Goal: Information Seeking & Learning: Learn about a topic

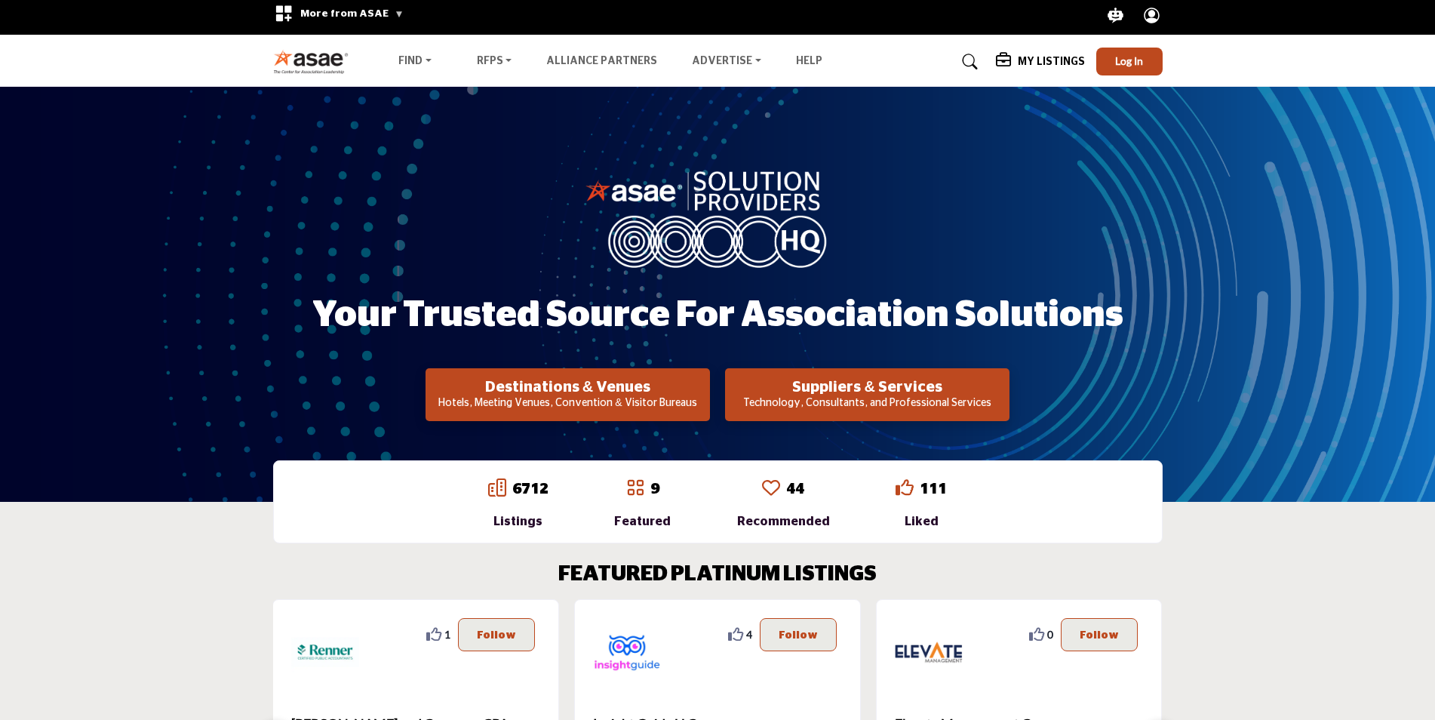
scroll to position [3, 0]
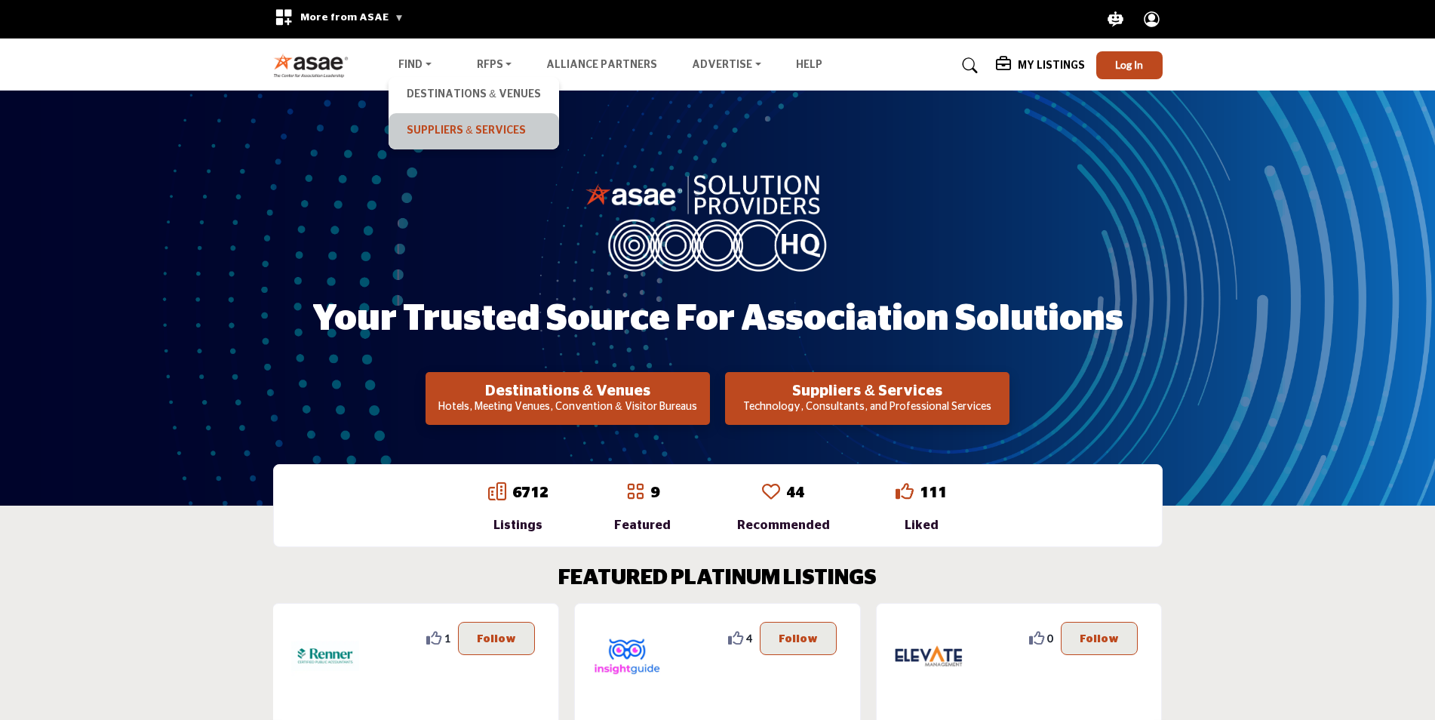
click at [427, 126] on link "Suppliers & Services" at bounding box center [473, 131] width 155 height 21
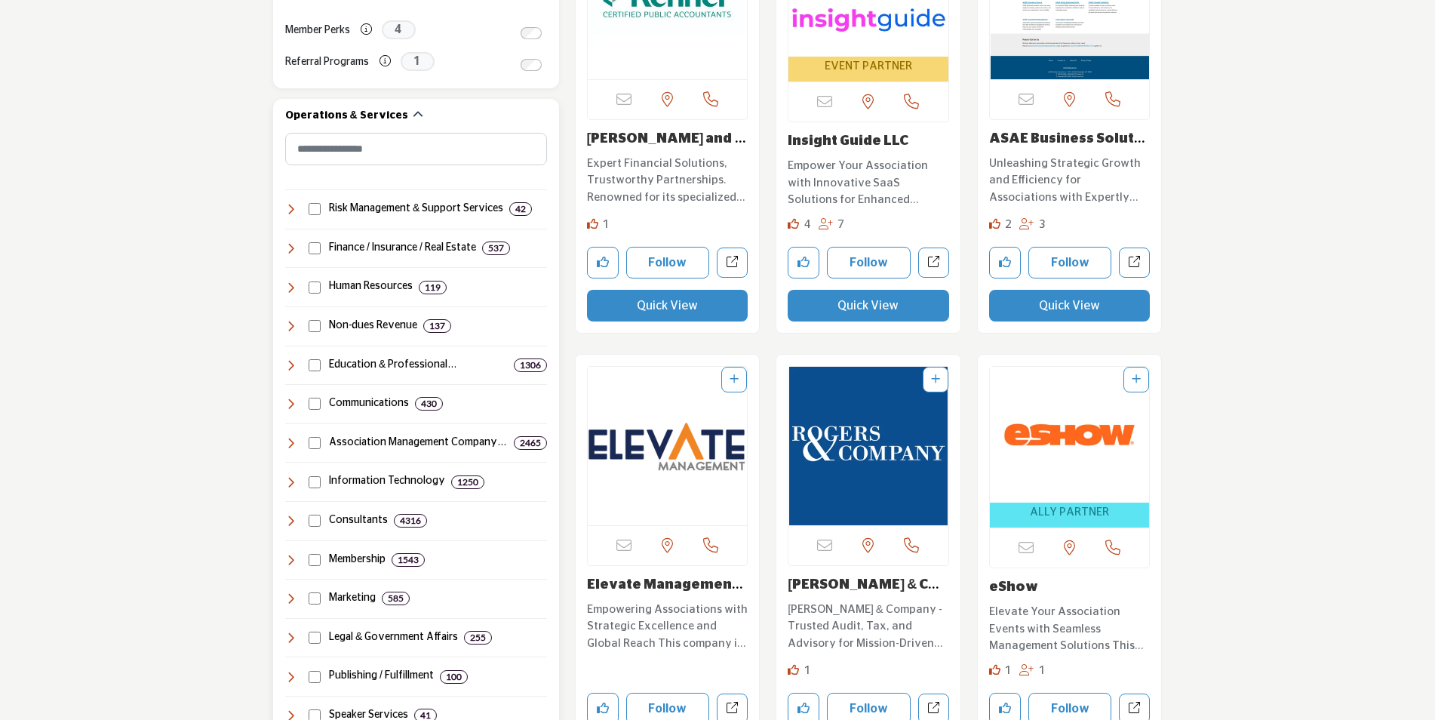
scroll to position [679, 0]
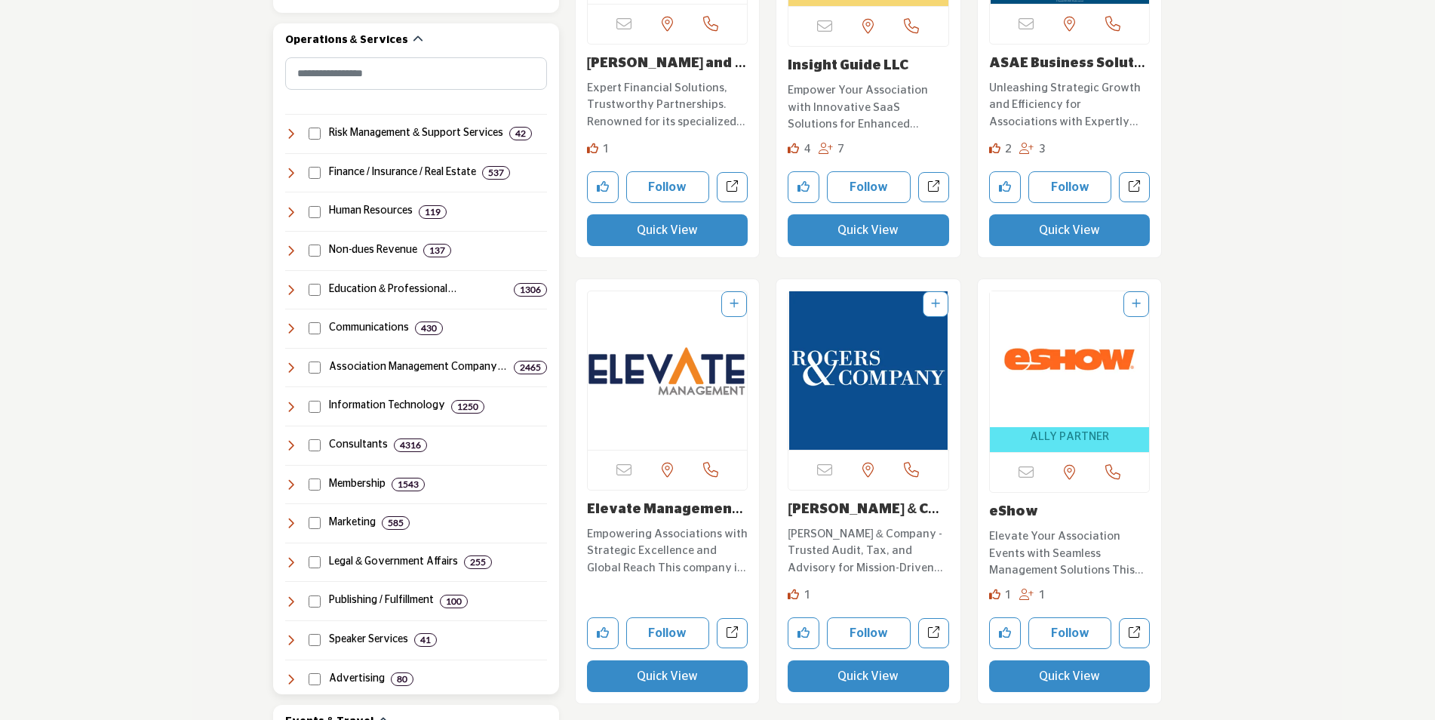
scroll to position [603, 0]
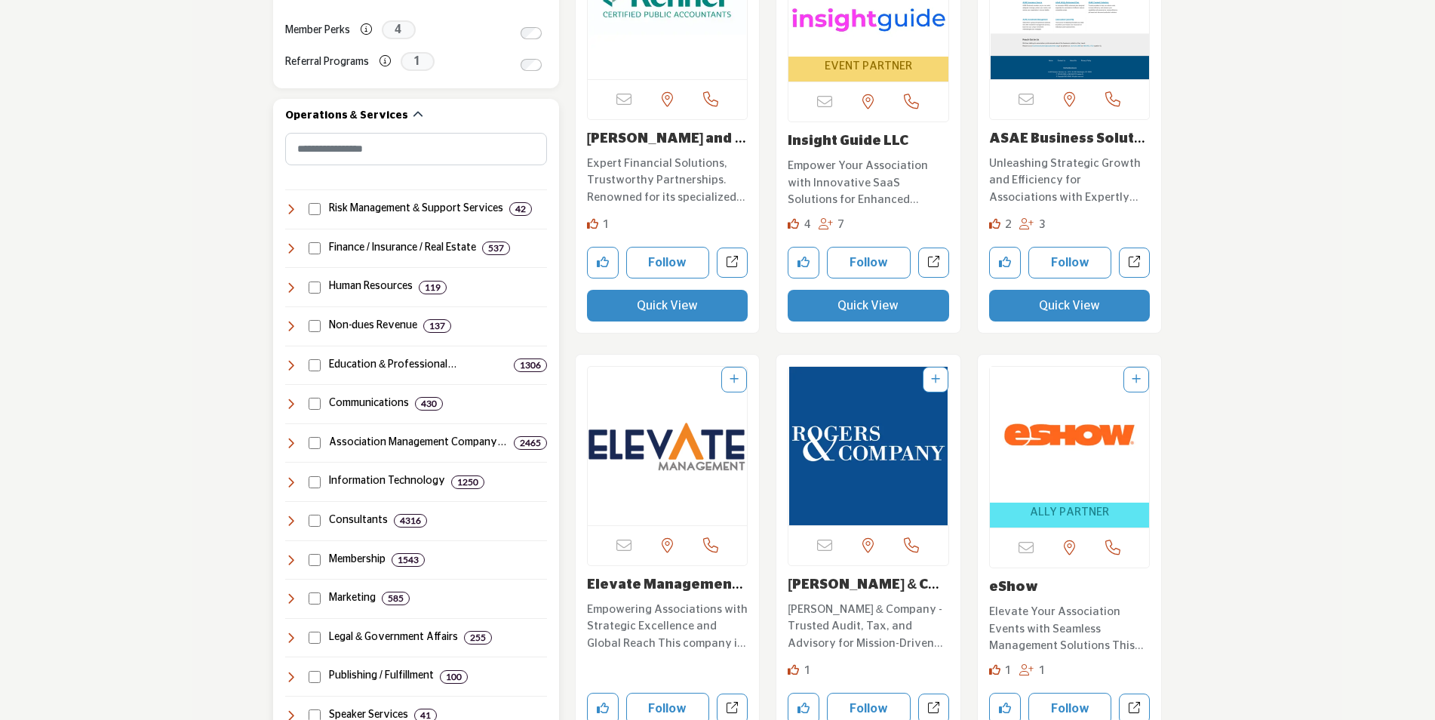
click at [291, 364] on icon at bounding box center [291, 365] width 12 height 12
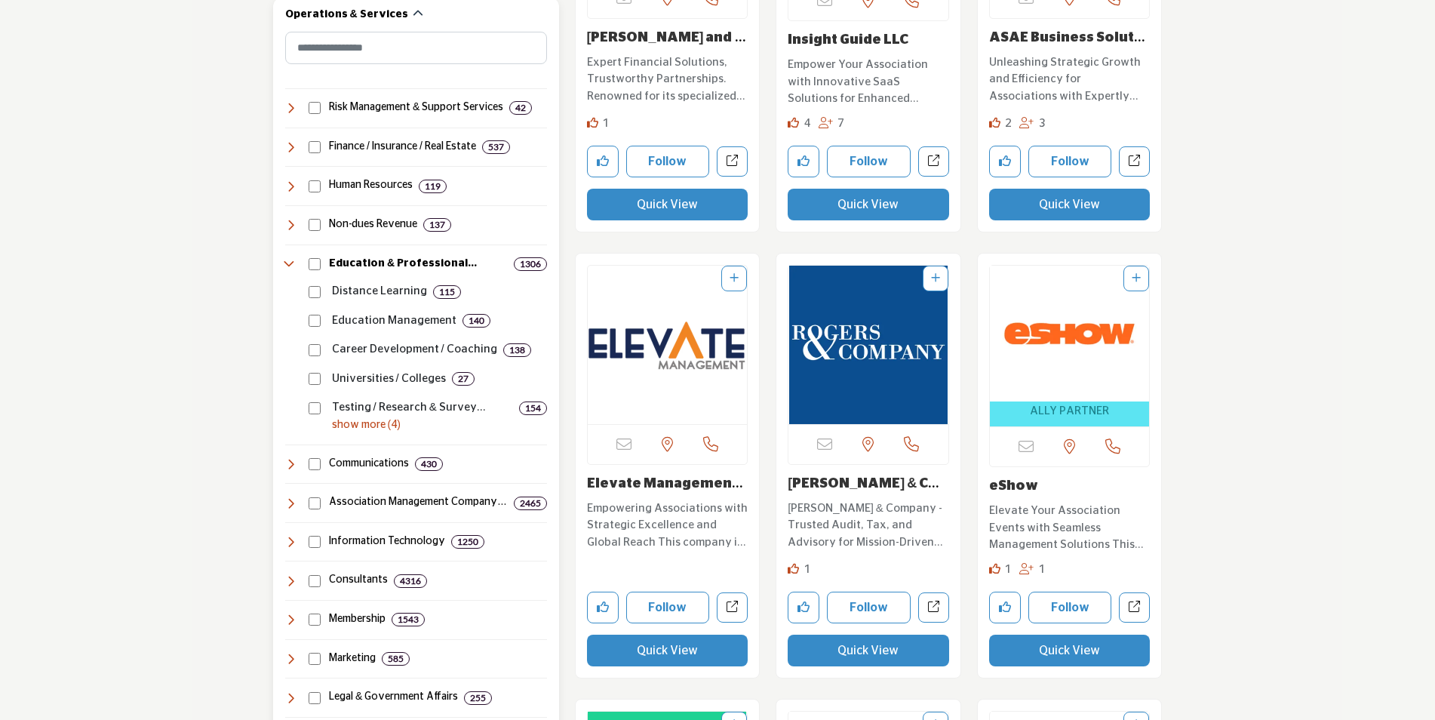
scroll to position [754, 0]
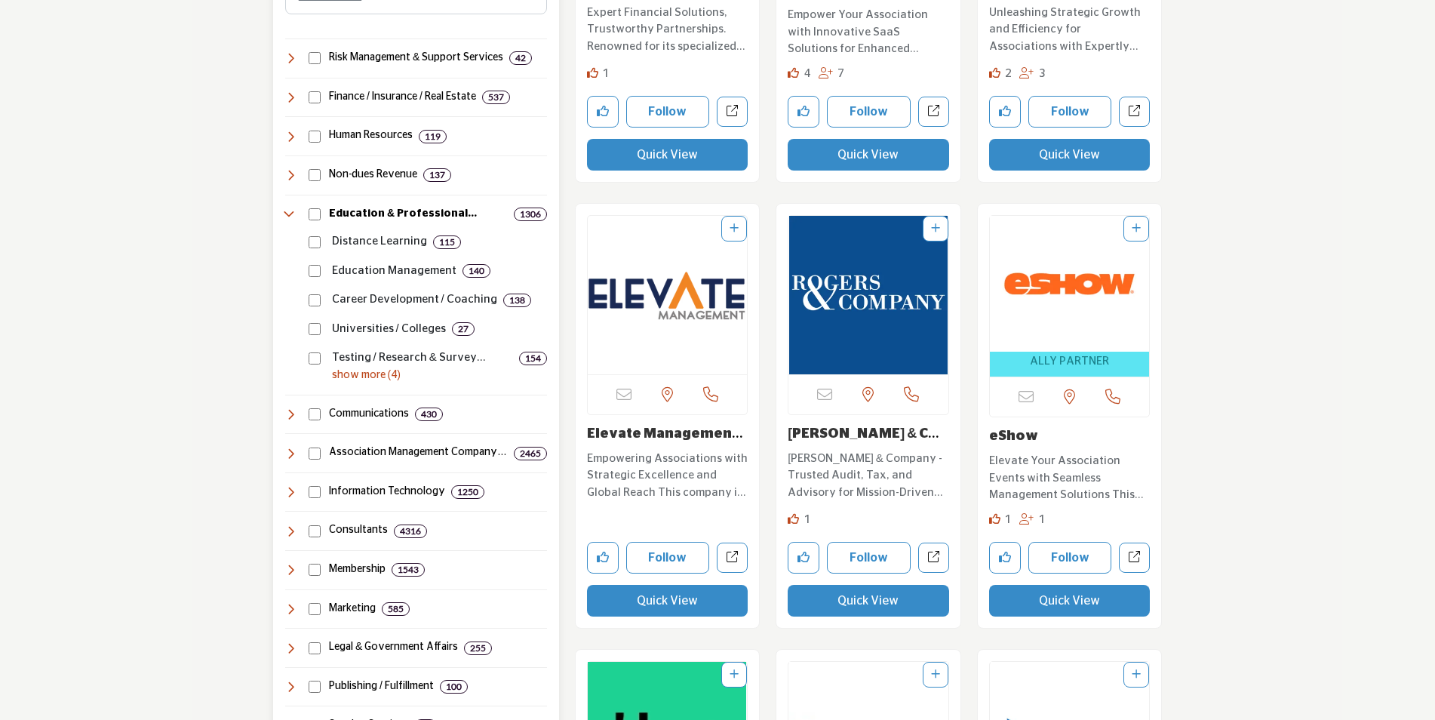
click at [287, 490] on icon at bounding box center [291, 492] width 12 height 12
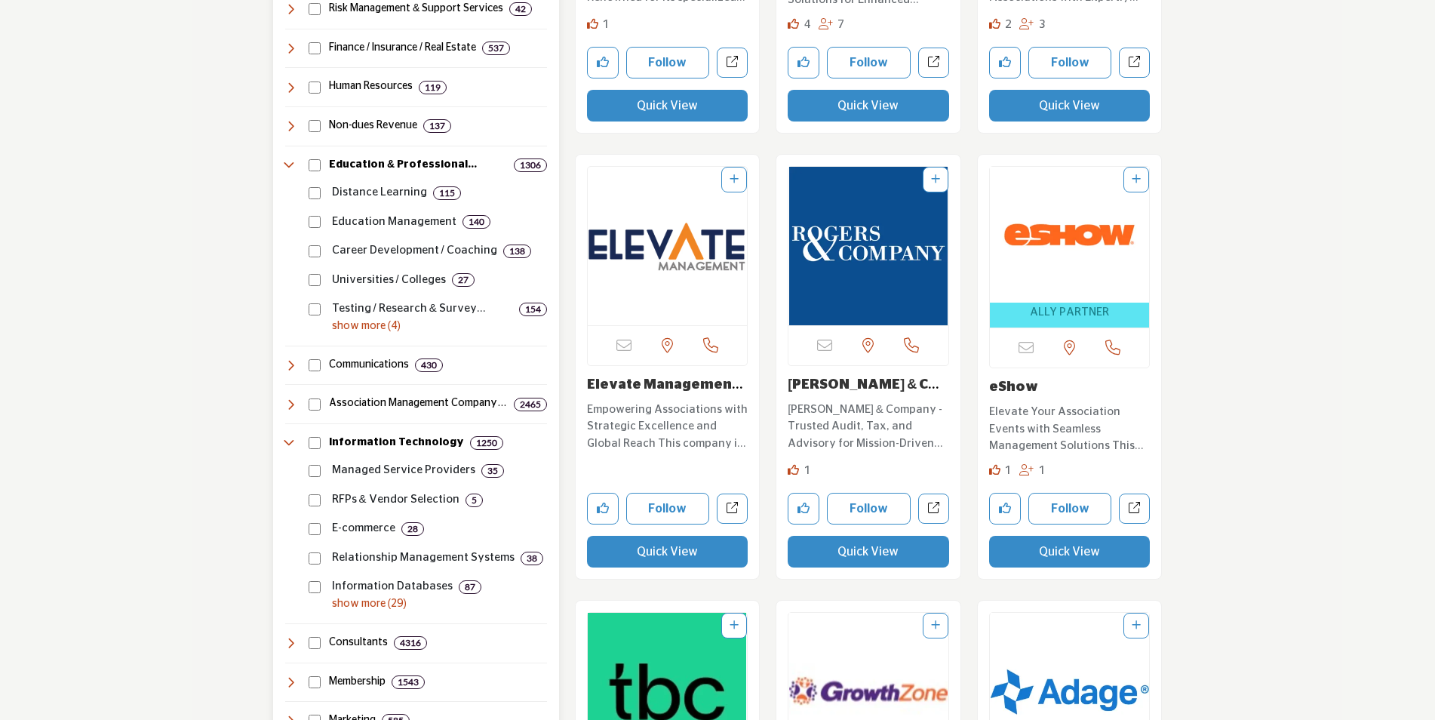
scroll to position [830, 0]
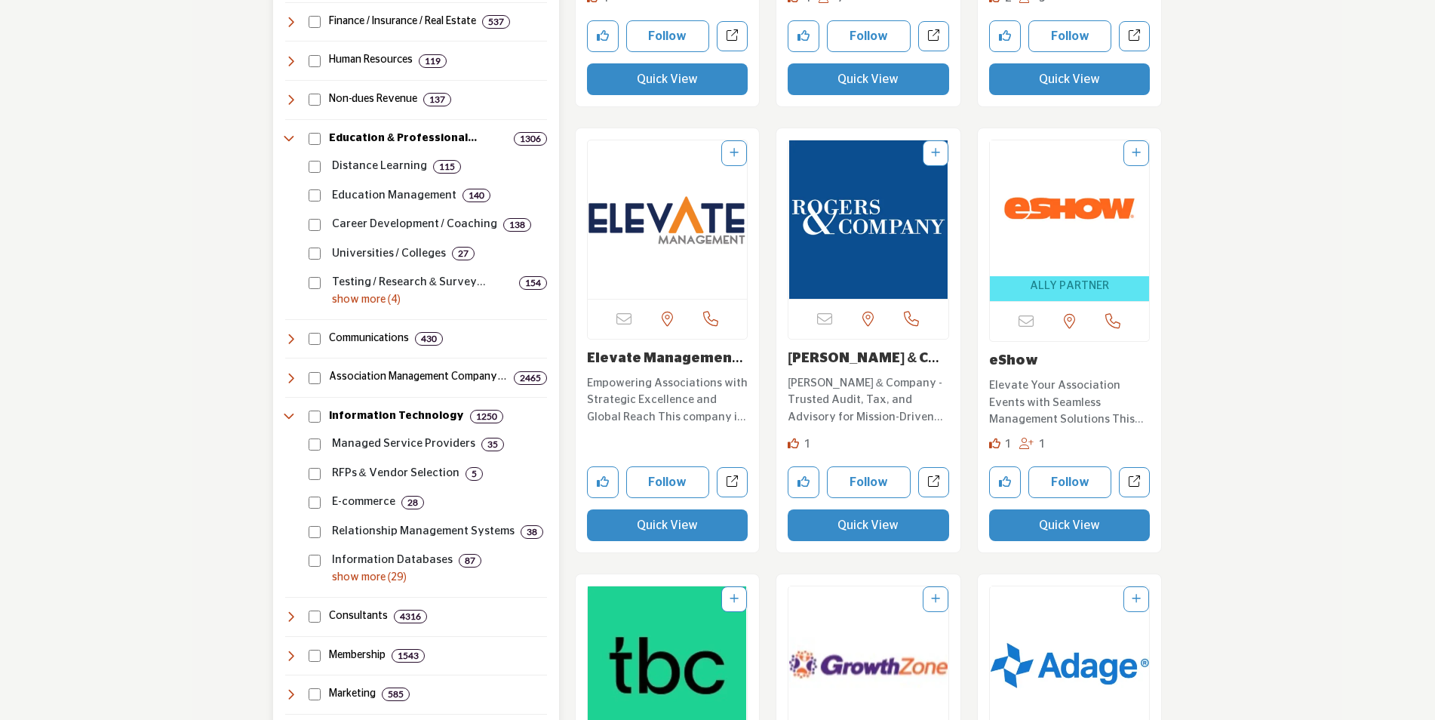
click at [358, 571] on p "show more (29)" at bounding box center [439, 578] width 215 height 16
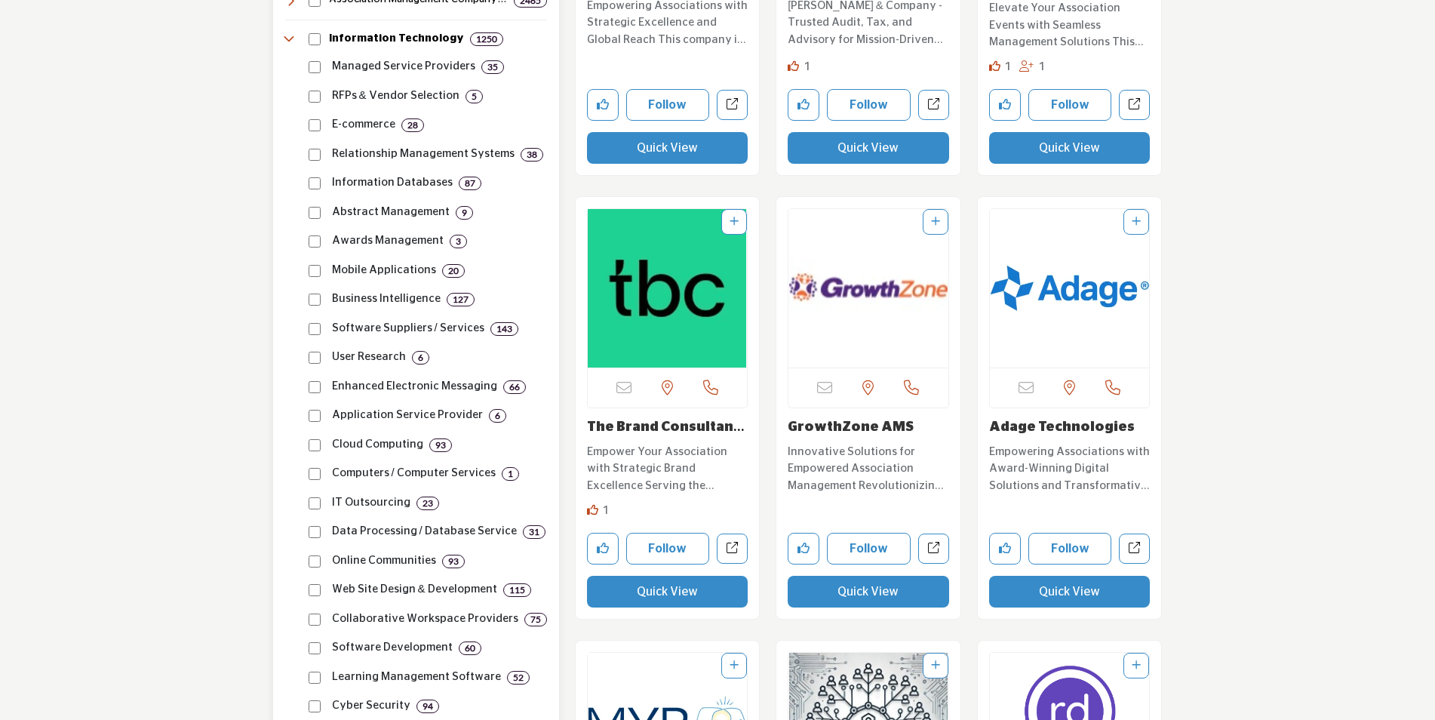
scroll to position [1282, 0]
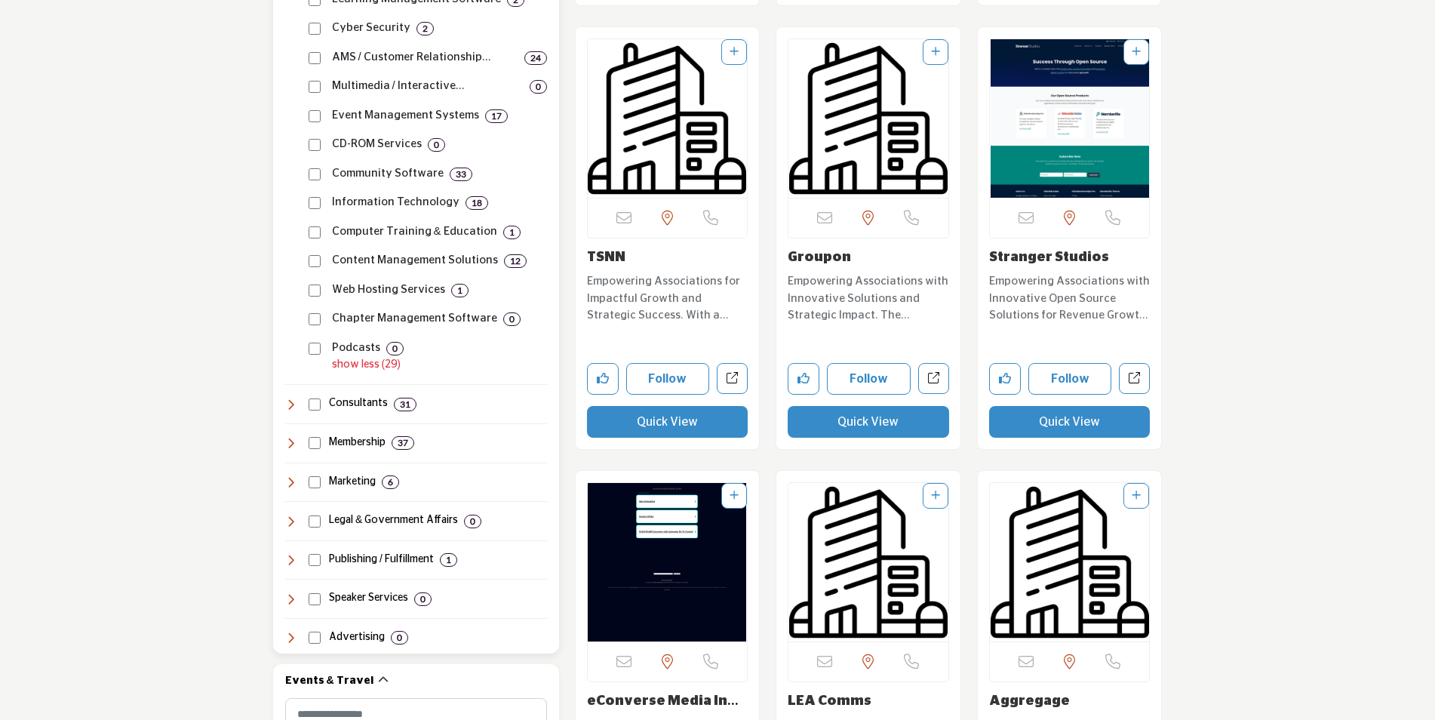
scroll to position [1886, 0]
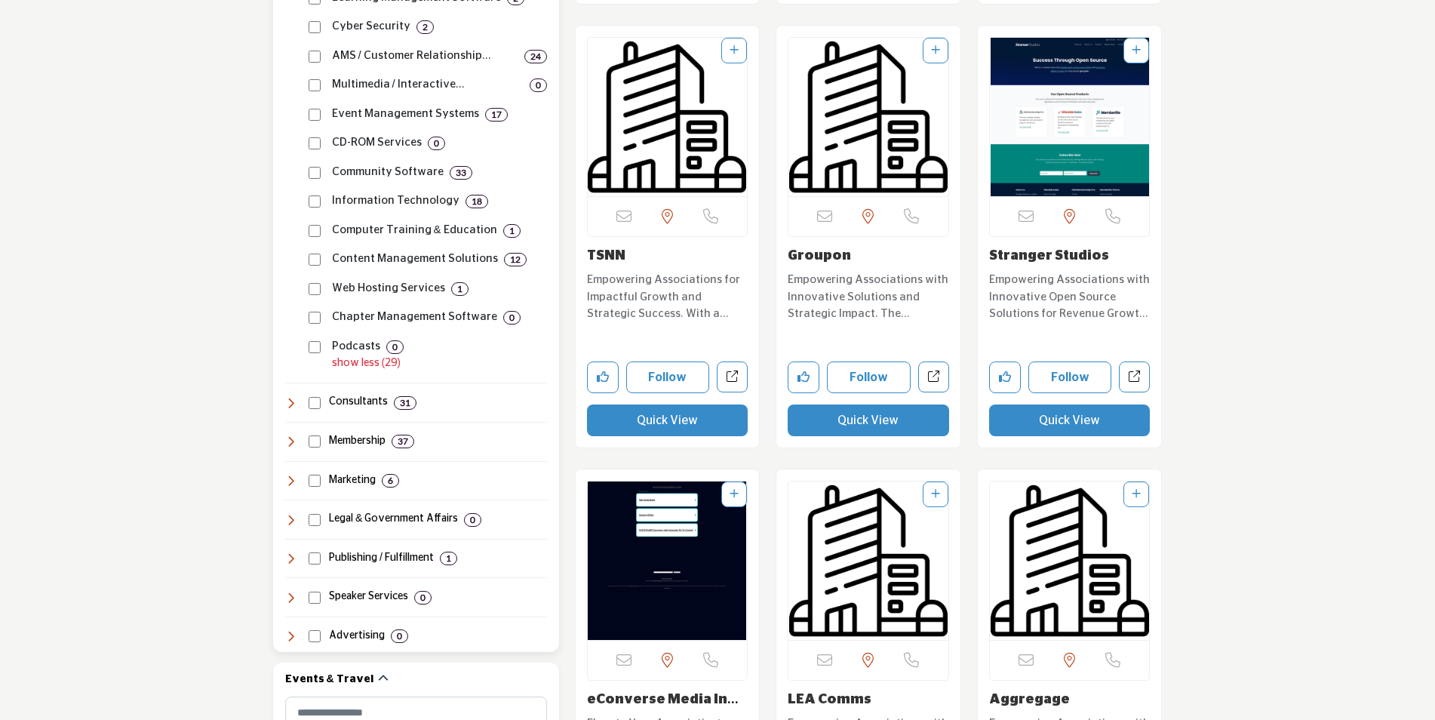
click at [296, 404] on icon at bounding box center [291, 403] width 12 height 12
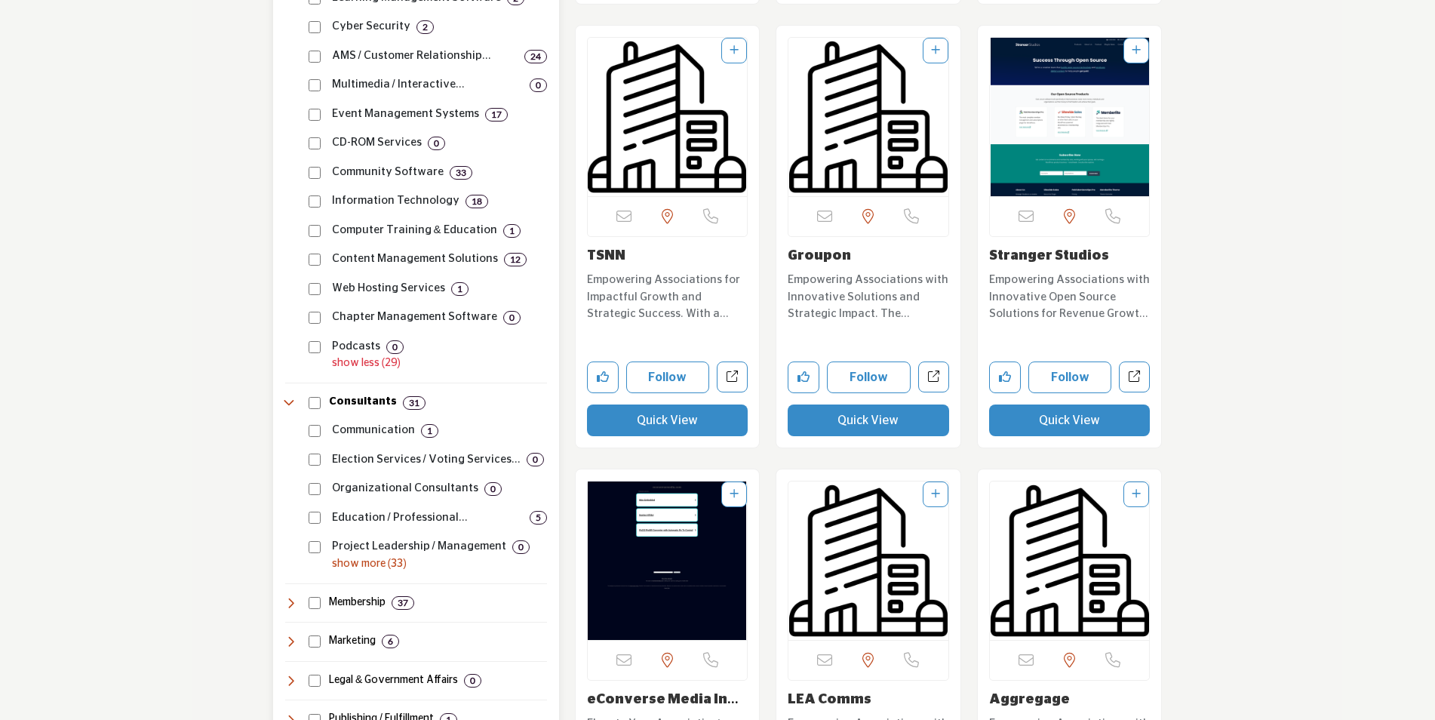
click at [358, 564] on p "show more (33)" at bounding box center [439, 564] width 215 height 16
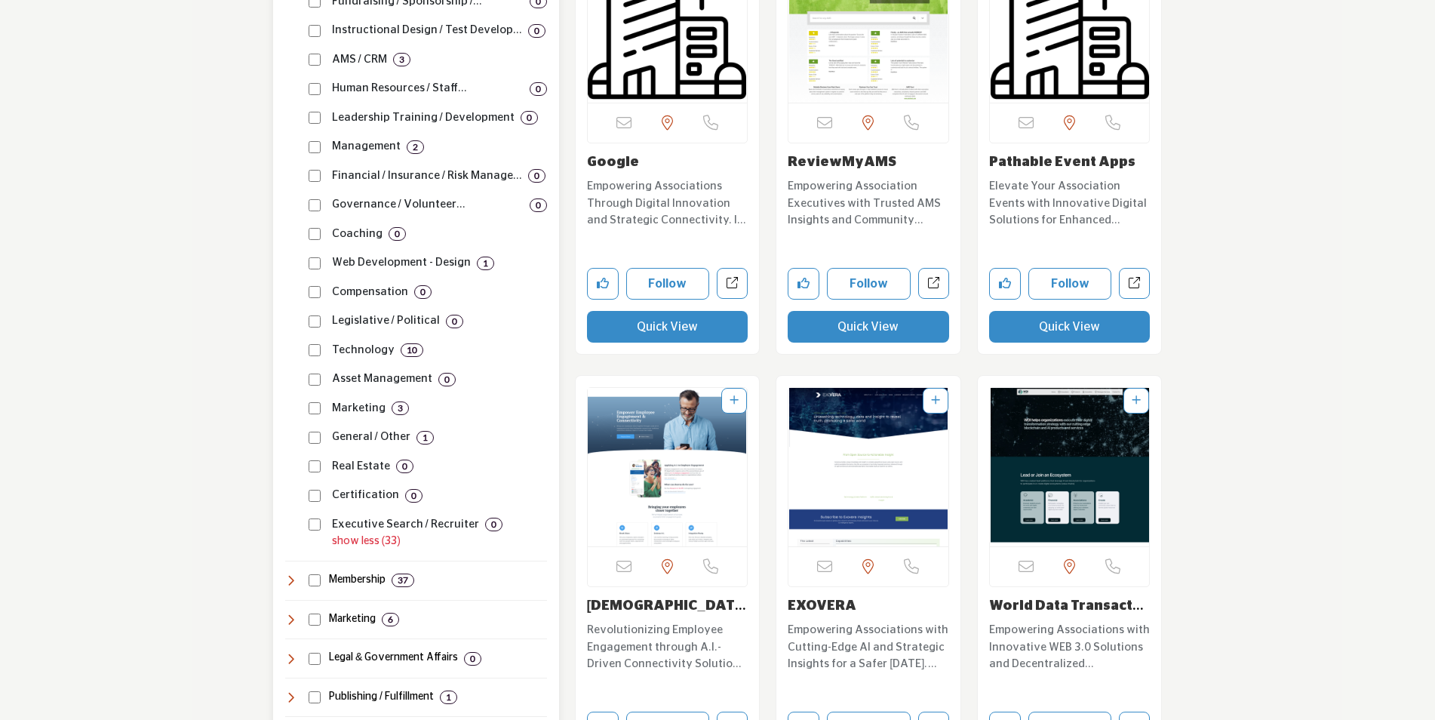
scroll to position [3093, 0]
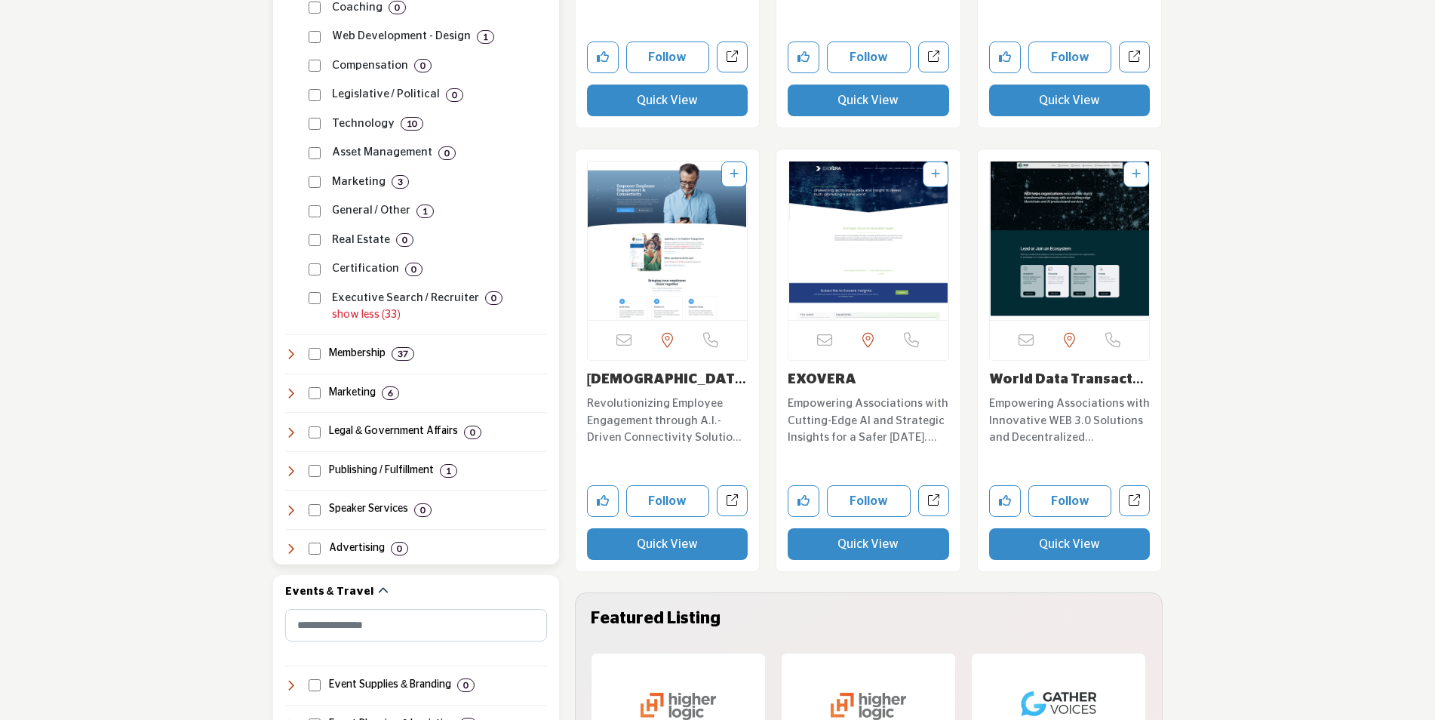
click at [291, 389] on icon at bounding box center [291, 393] width 12 height 12
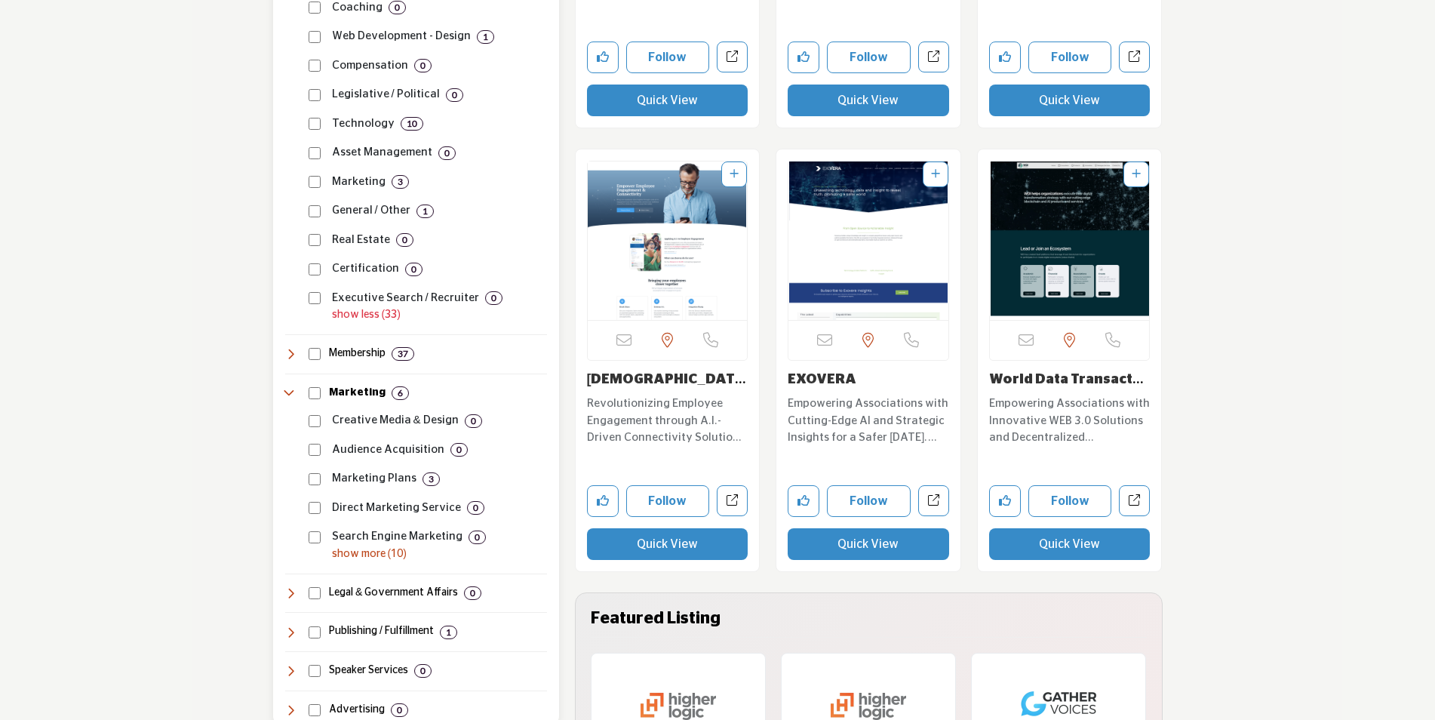
click at [291, 389] on icon at bounding box center [291, 393] width 12 height 12
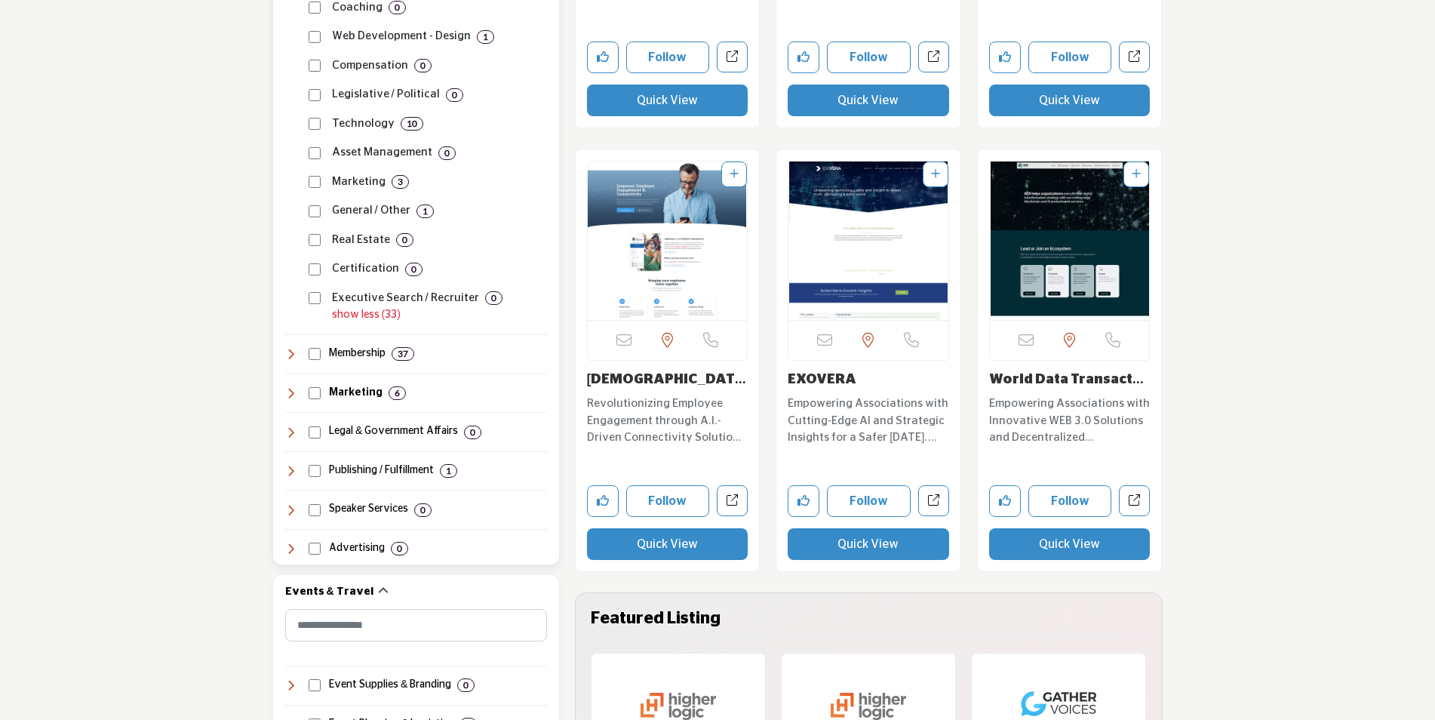
click at [293, 466] on icon at bounding box center [291, 471] width 12 height 12
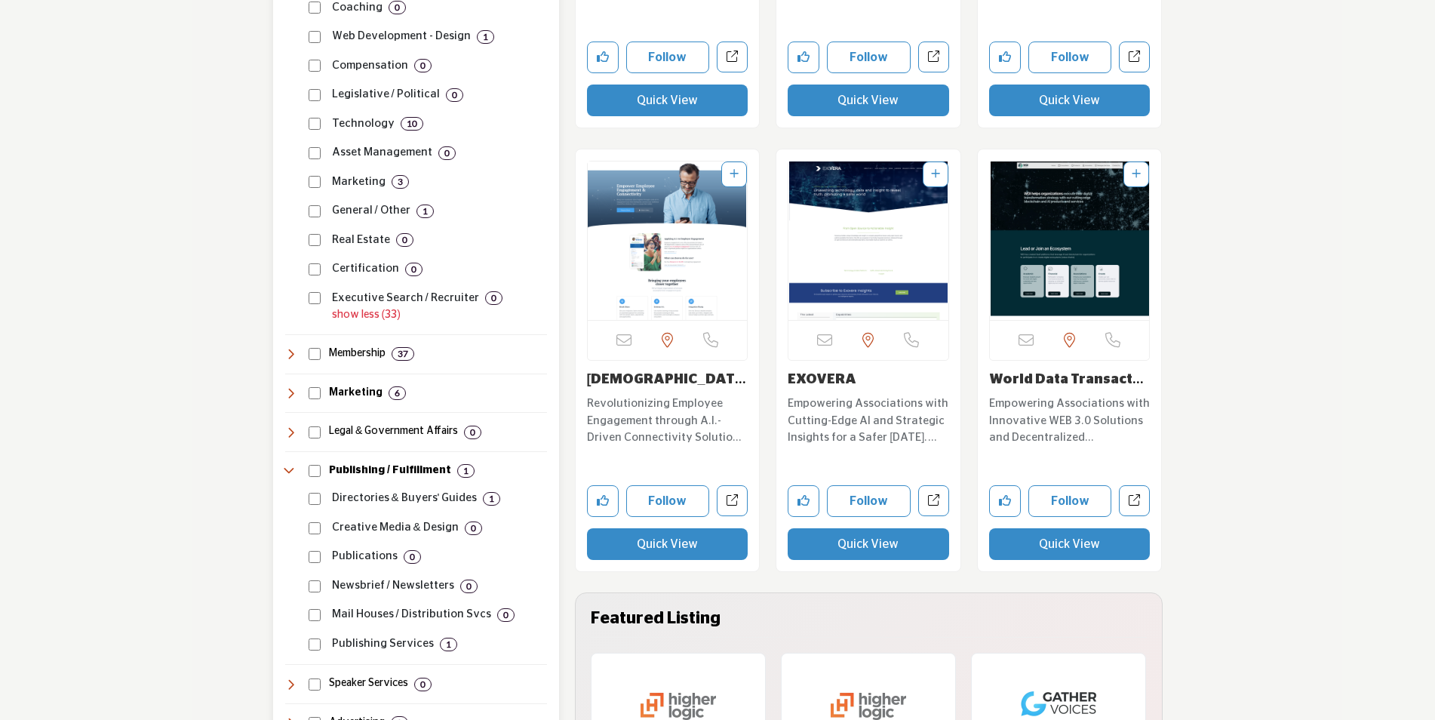
click at [293, 466] on icon at bounding box center [291, 471] width 12 height 12
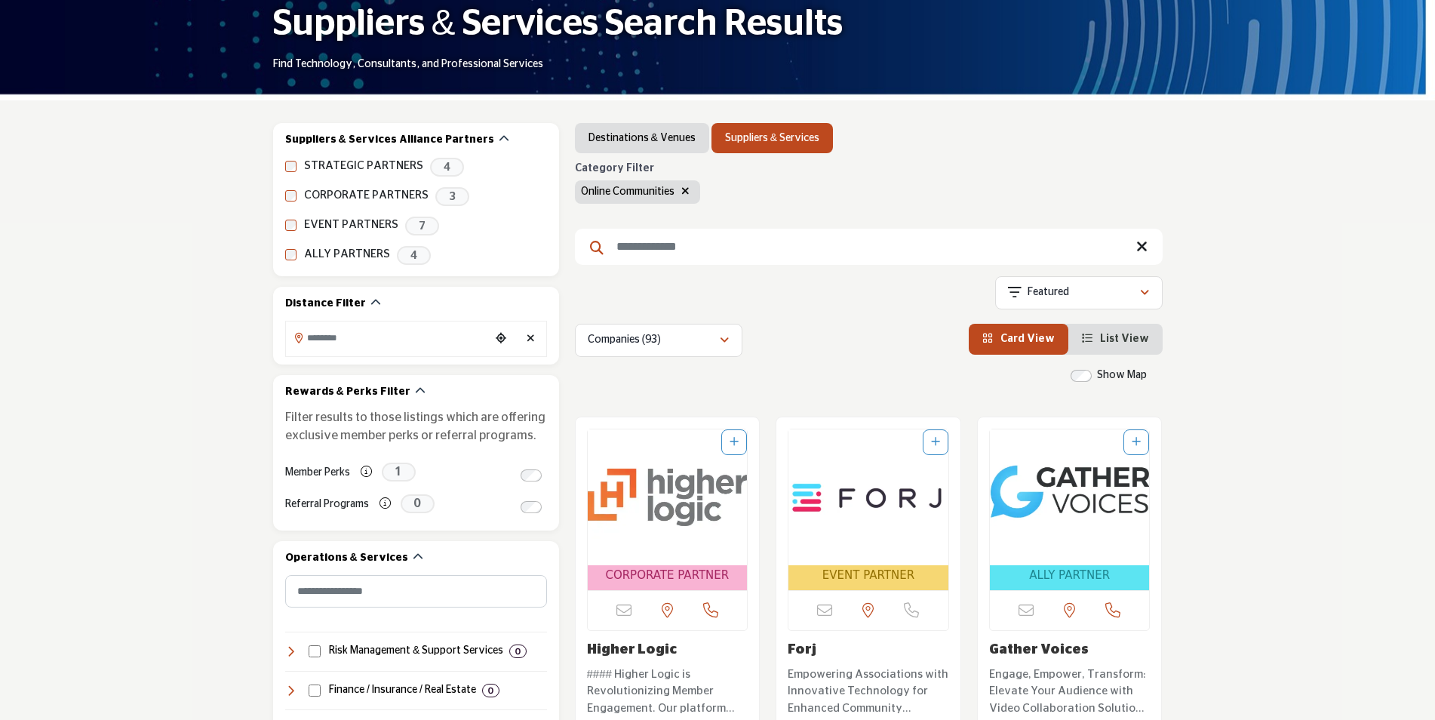
scroll to position [453, 0]
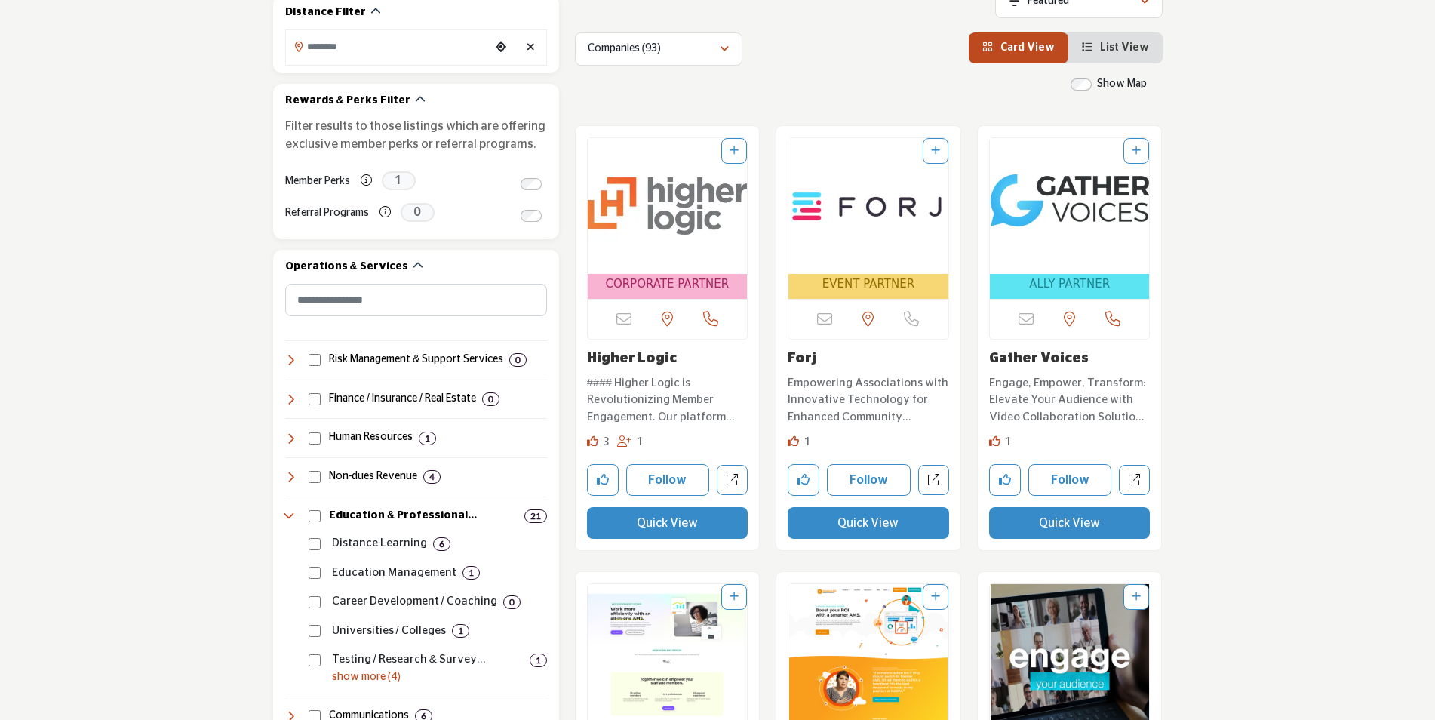
click at [859, 238] on img "Open Listing in new tab" at bounding box center [868, 206] width 160 height 136
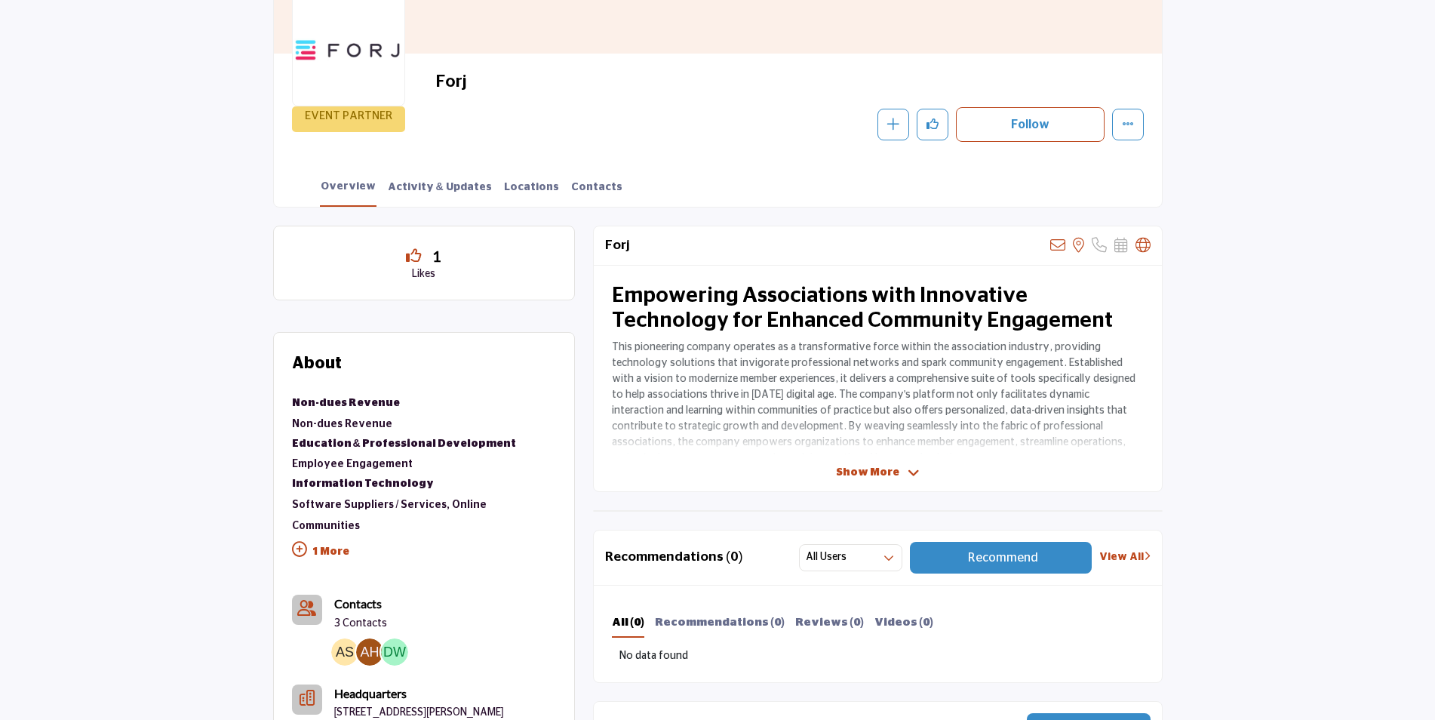
scroll to position [302, 0]
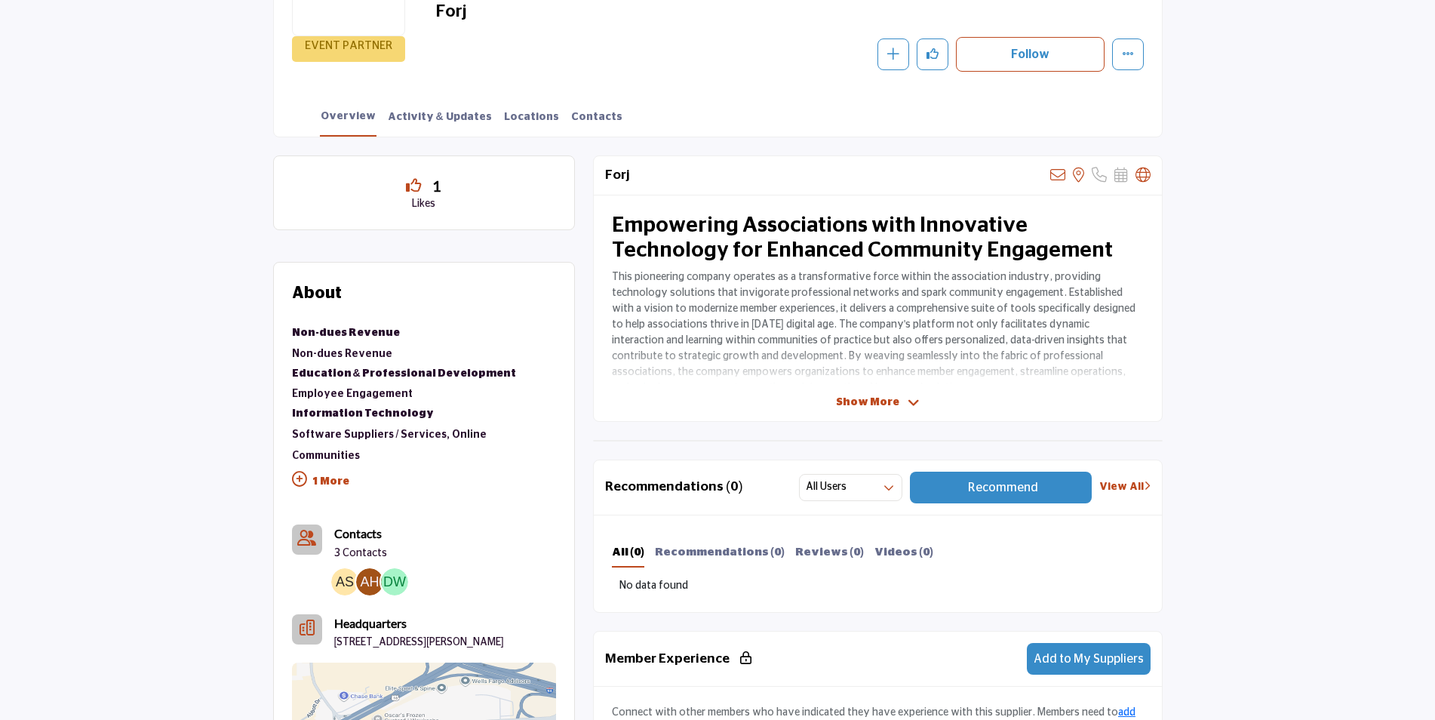
click at [871, 401] on span "Show More" at bounding box center [867, 403] width 63 height 16
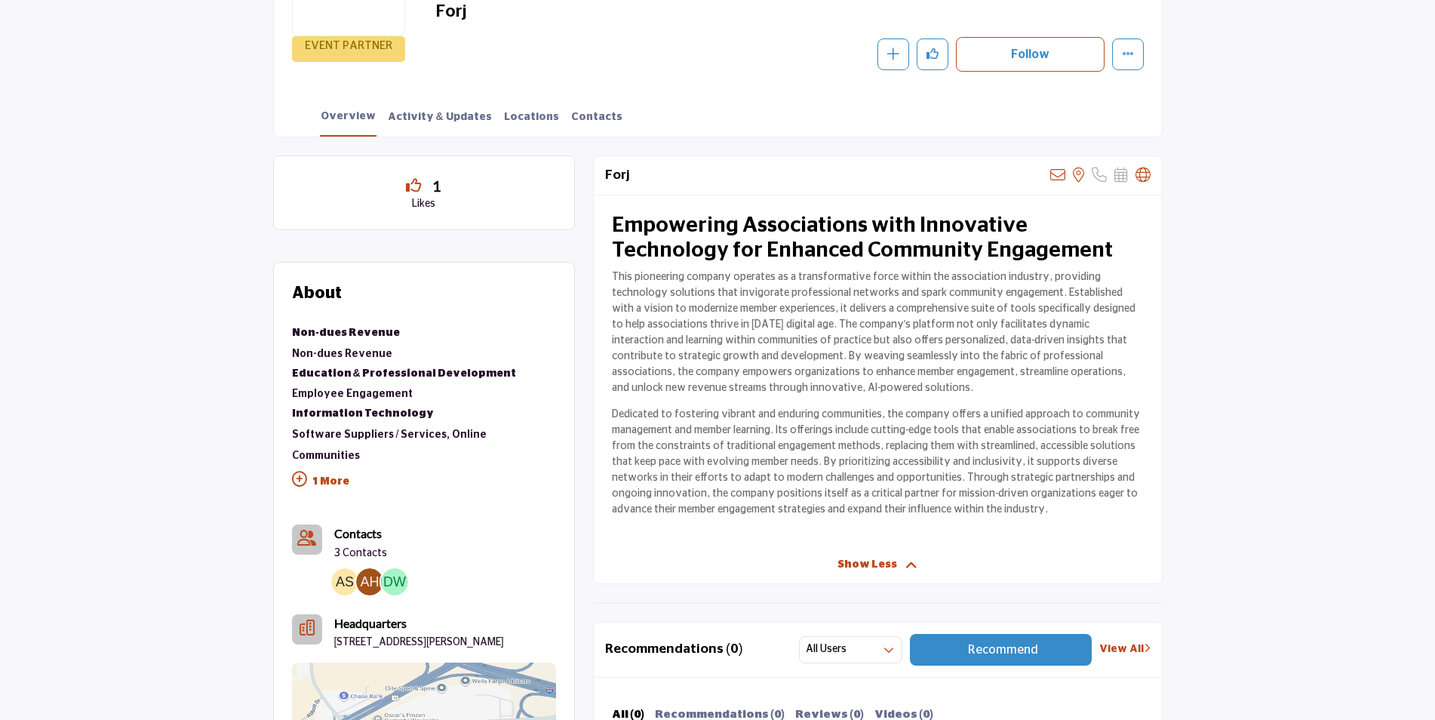
click at [330, 466] on p "1 More" at bounding box center [424, 483] width 264 height 34
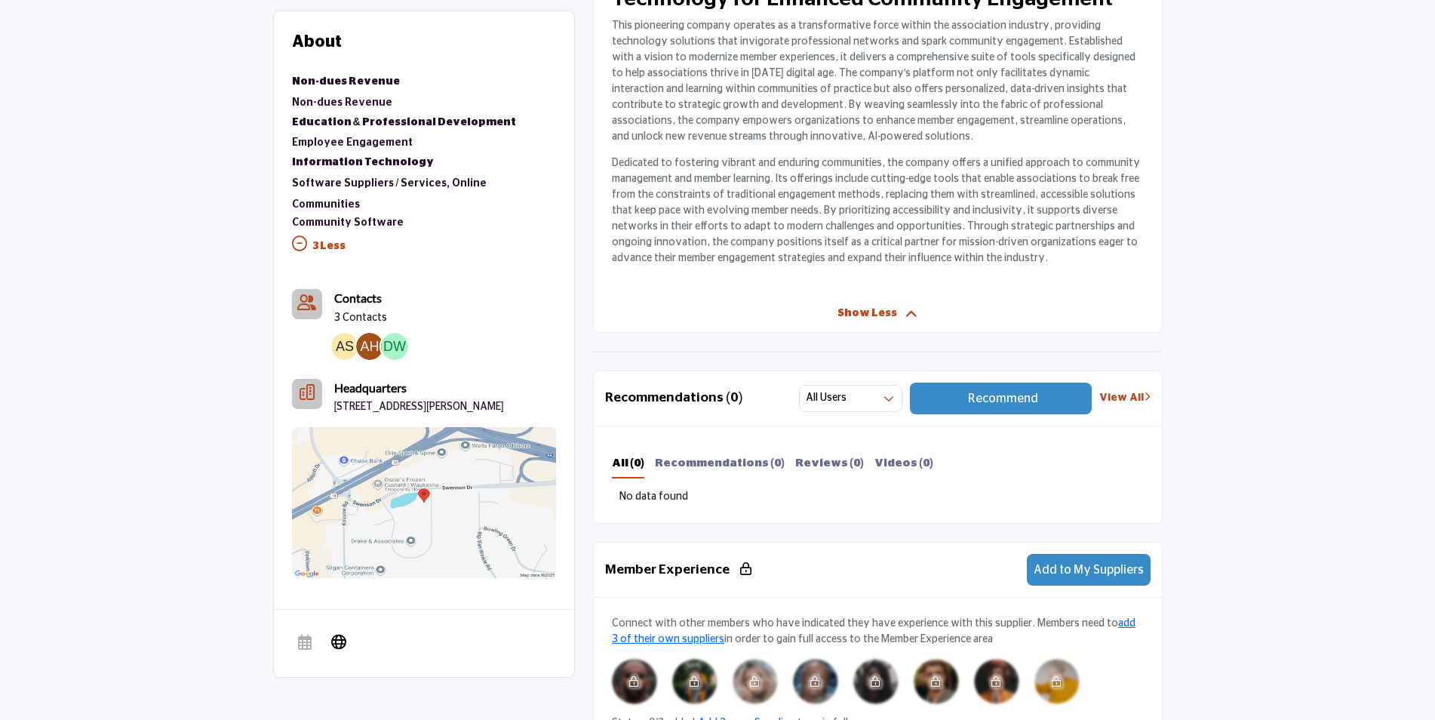
scroll to position [0, 0]
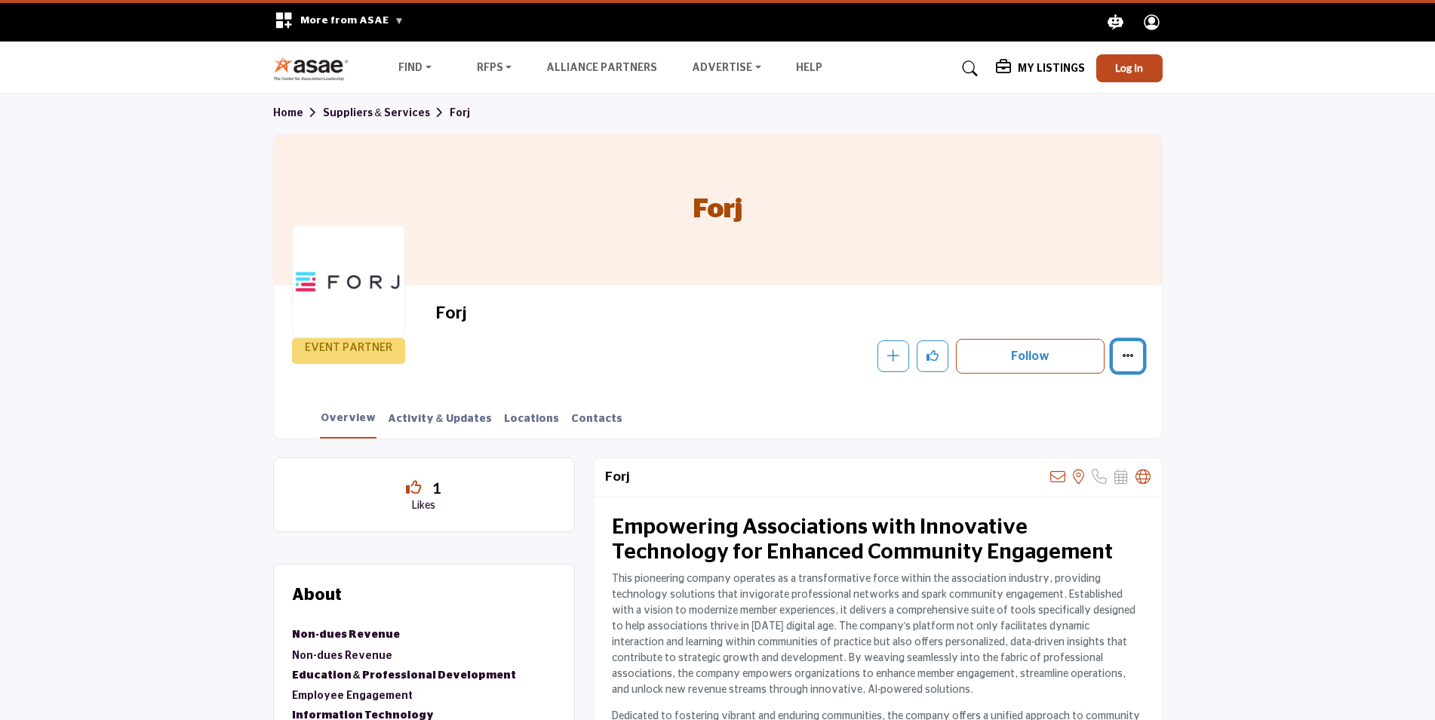
click at [1128, 353] on icon "More details" at bounding box center [1128, 355] width 12 height 12
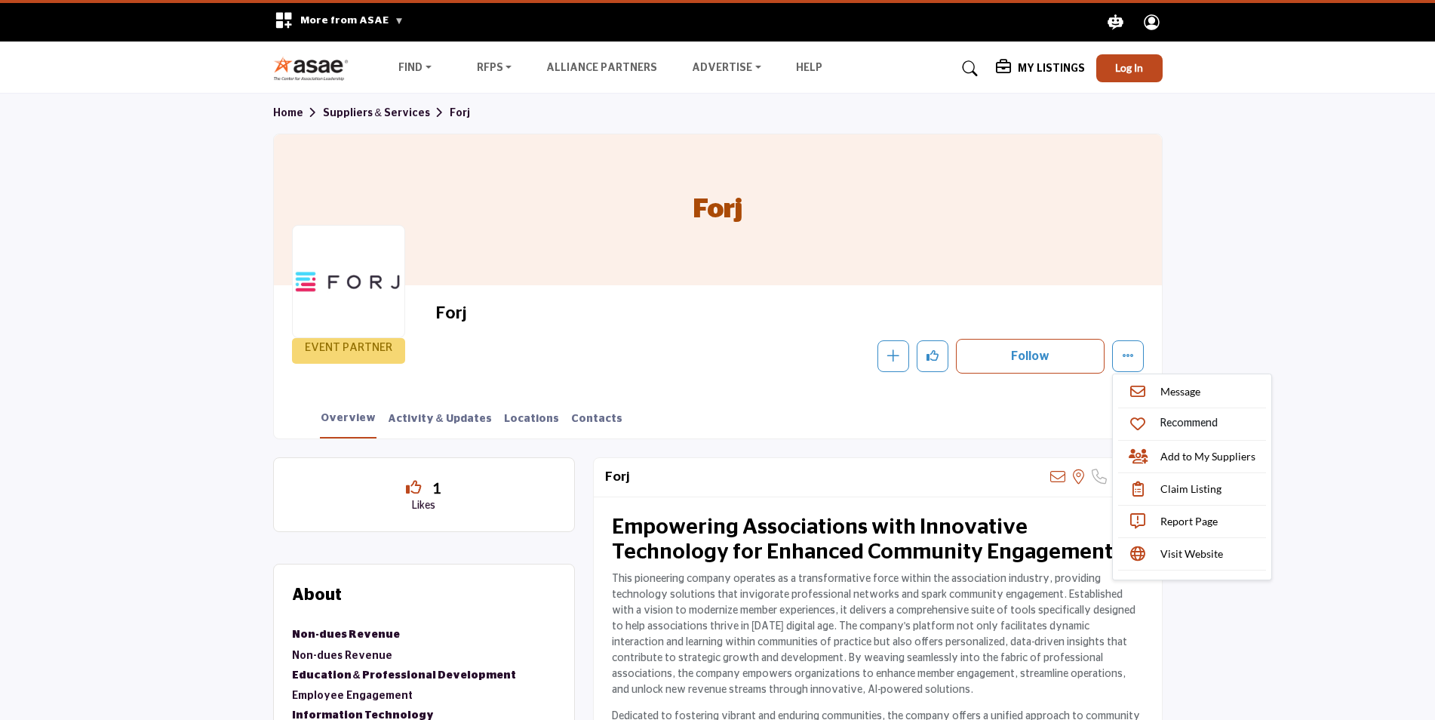
click at [1244, 313] on section "Home Suppliers & Services Forj Forj EVENT PARTNER Forj Follow Following Message…" at bounding box center [717, 266] width 1435 height 345
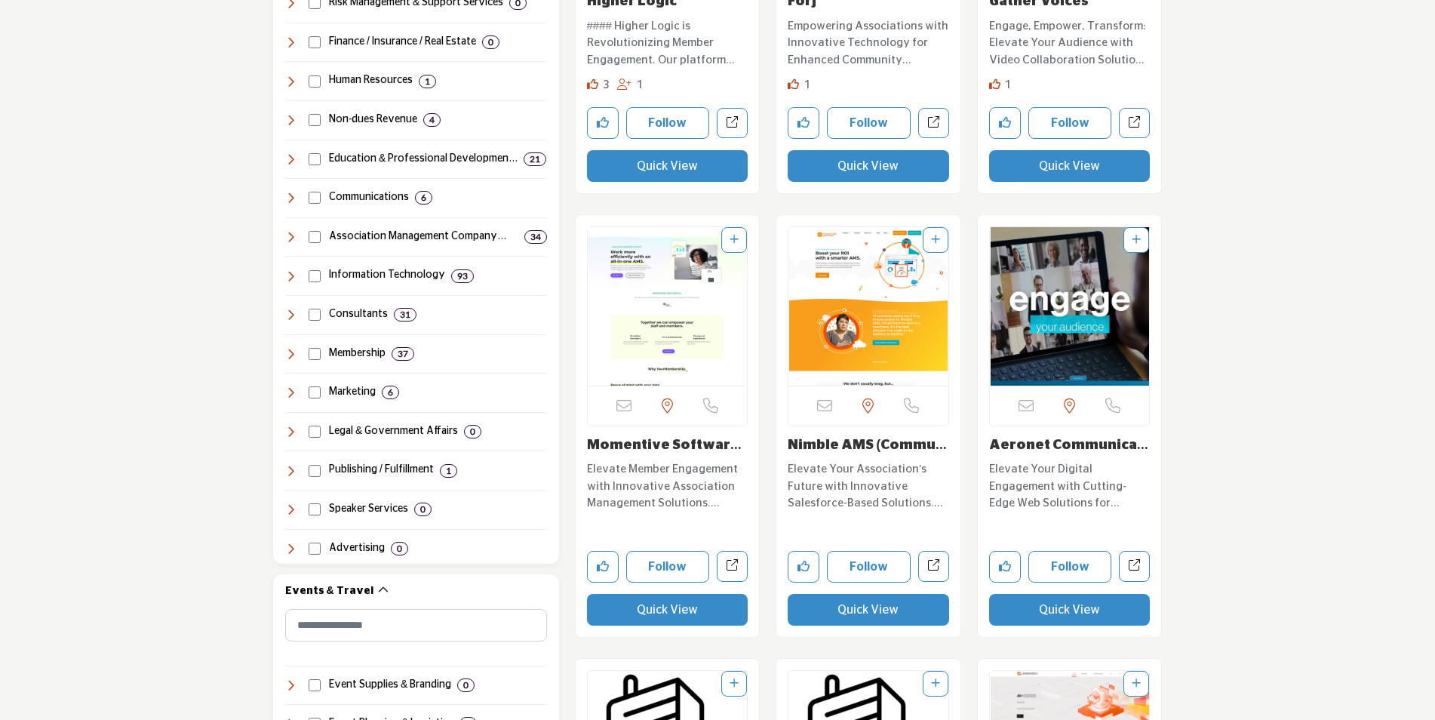
scroll to position [830, 0]
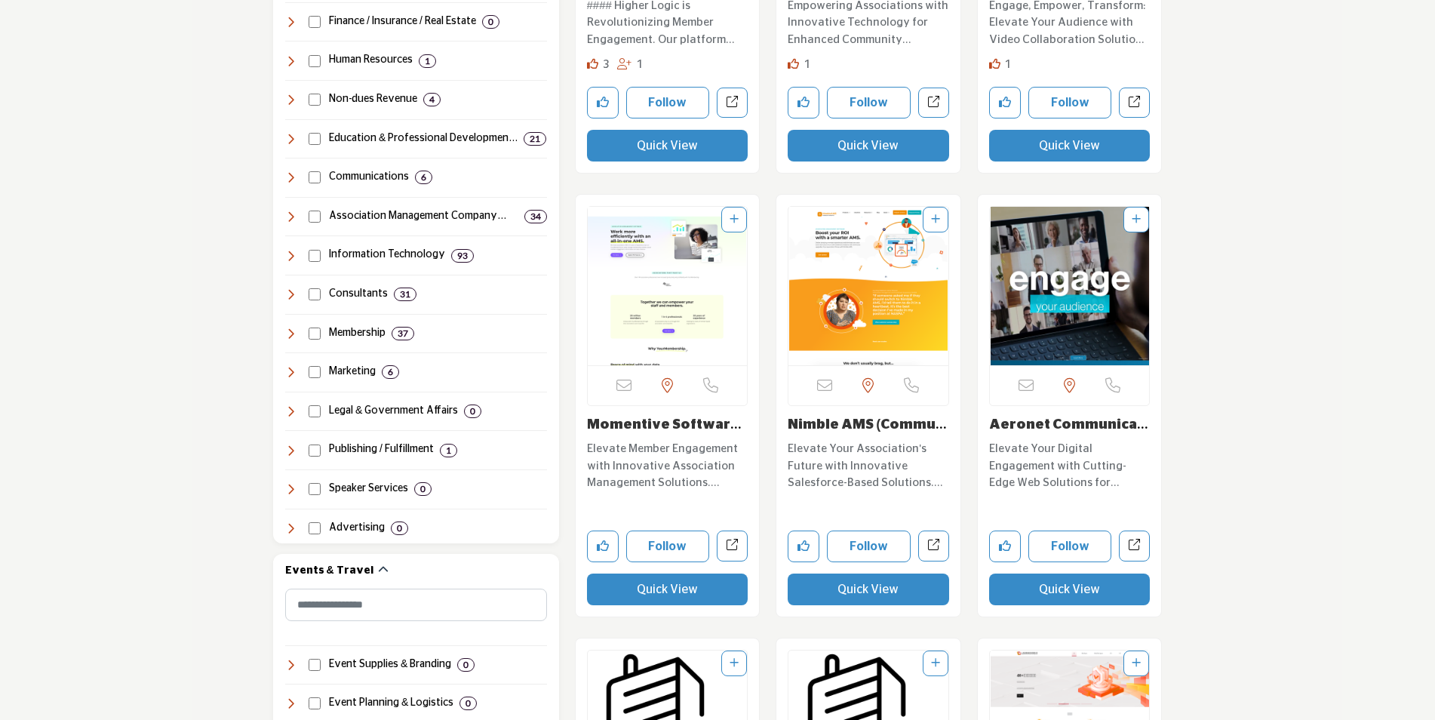
click at [632, 457] on p "Elevate Member Engagement with Innovative Association Management Solutions. Roo…" at bounding box center [667, 466] width 161 height 51
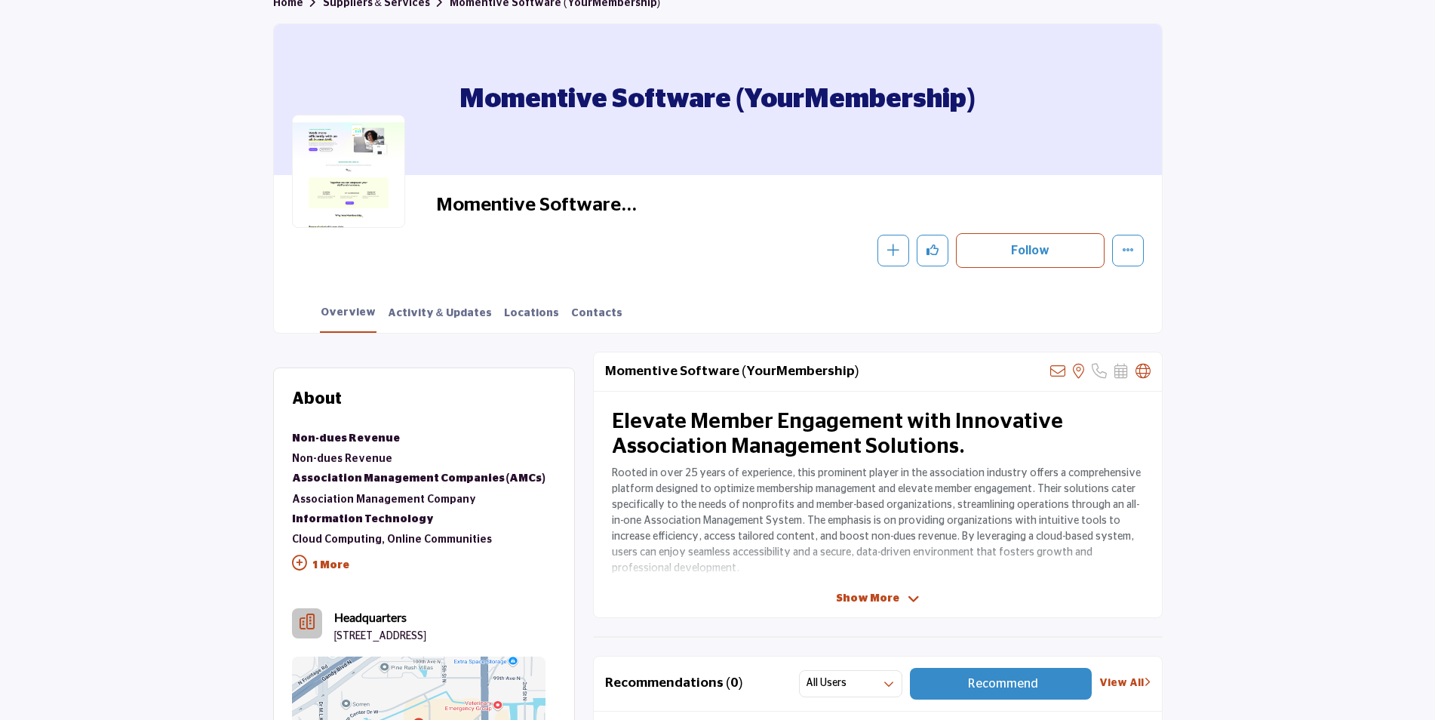
scroll to position [226, 0]
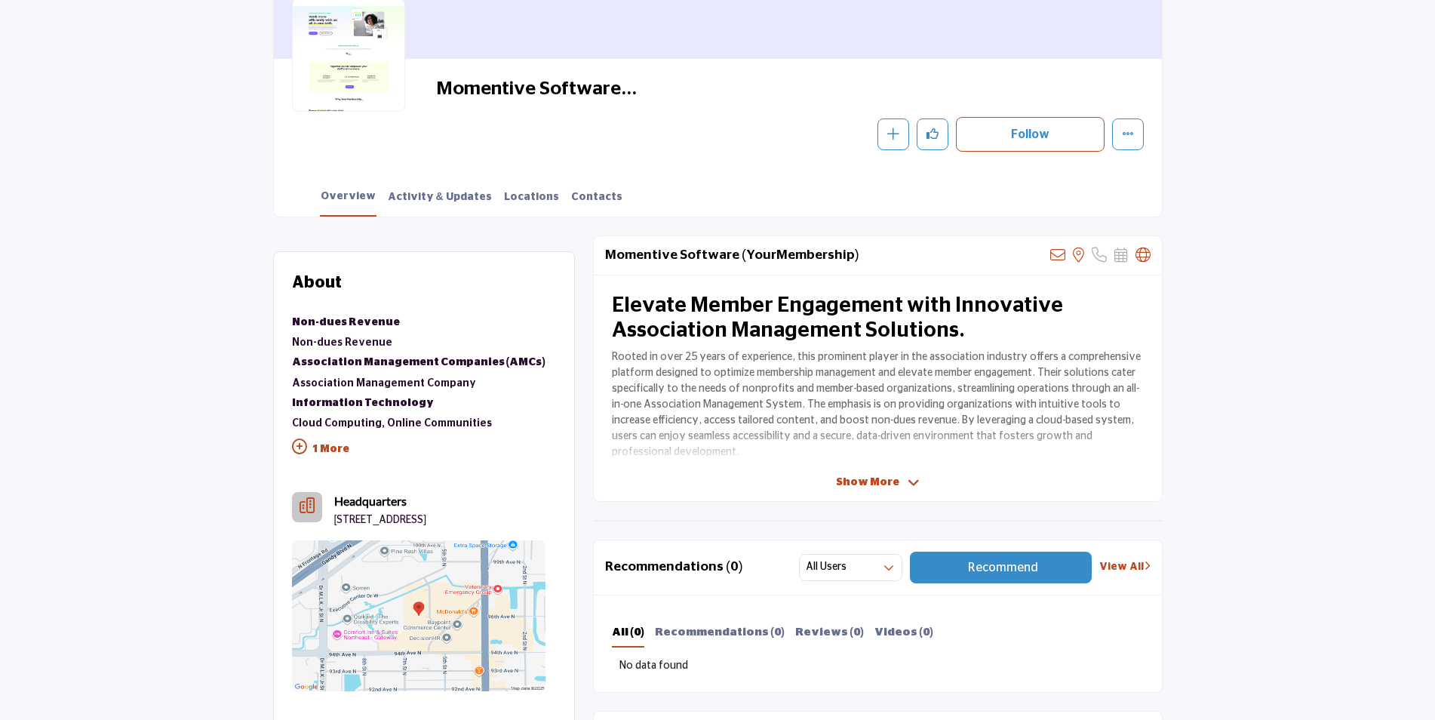
click at [880, 475] on span "Show More" at bounding box center [867, 482] width 63 height 16
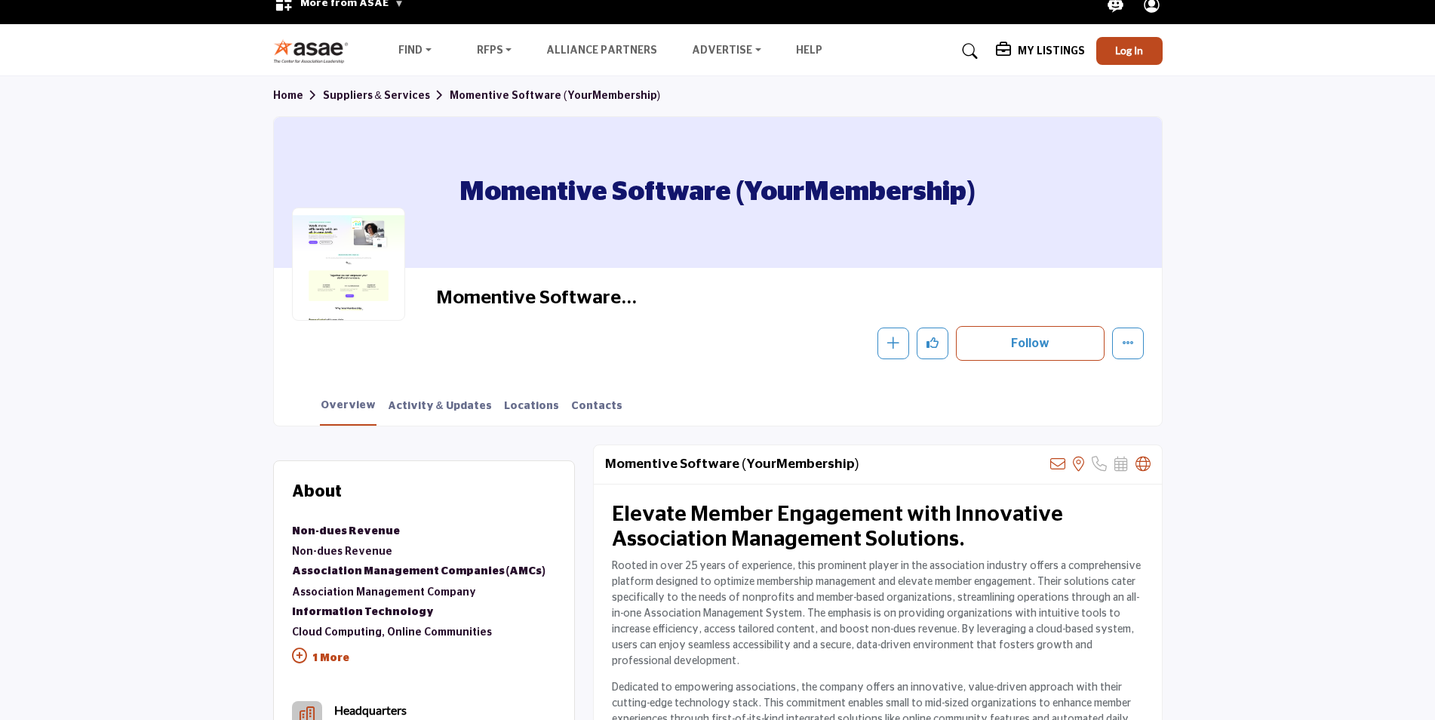
scroll to position [0, 0]
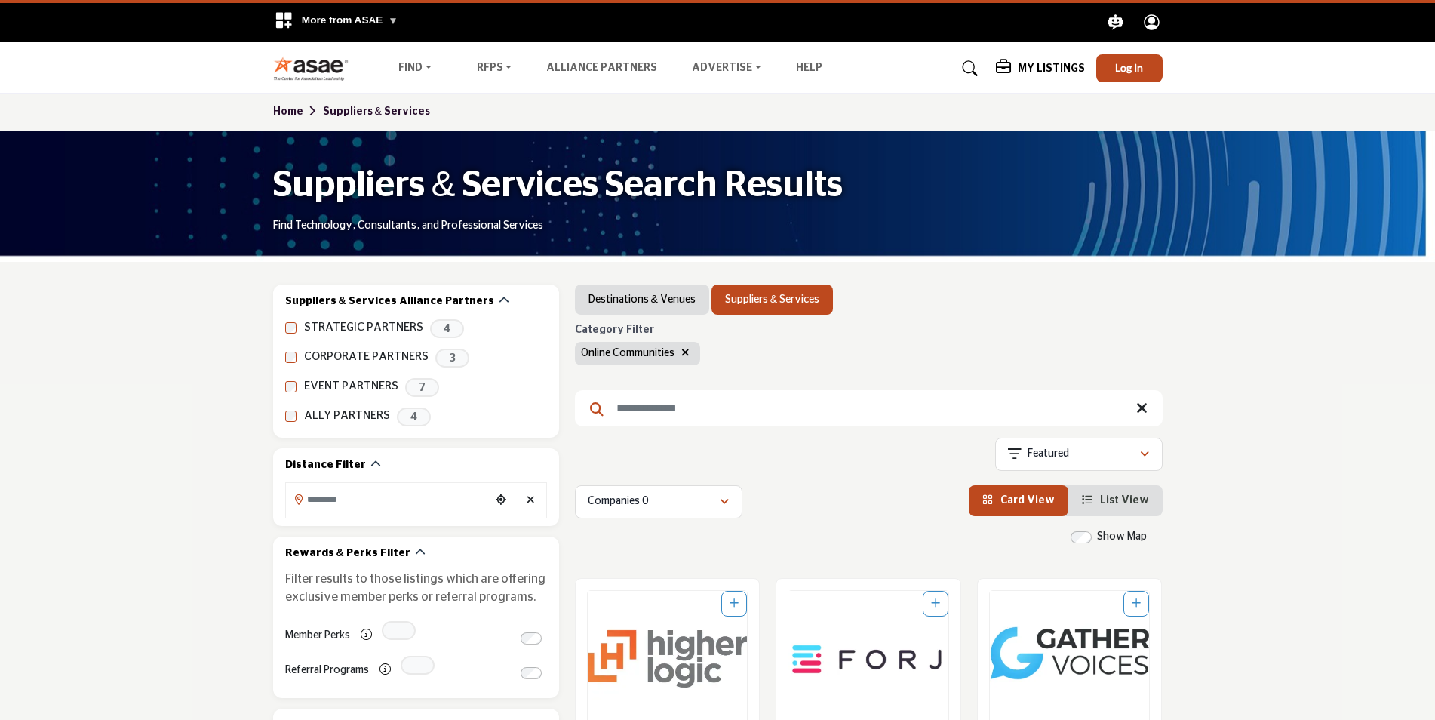
scroll to position [830, 0]
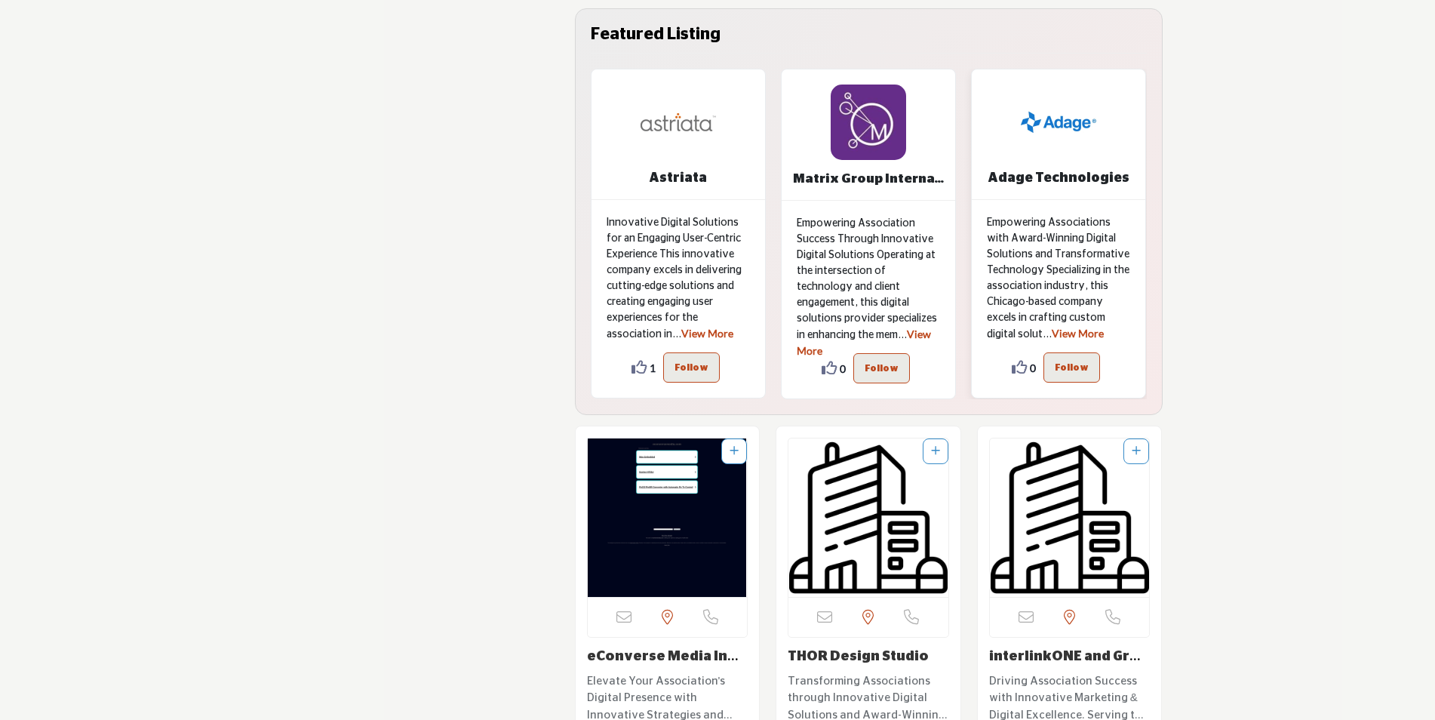
scroll to position [3696, 0]
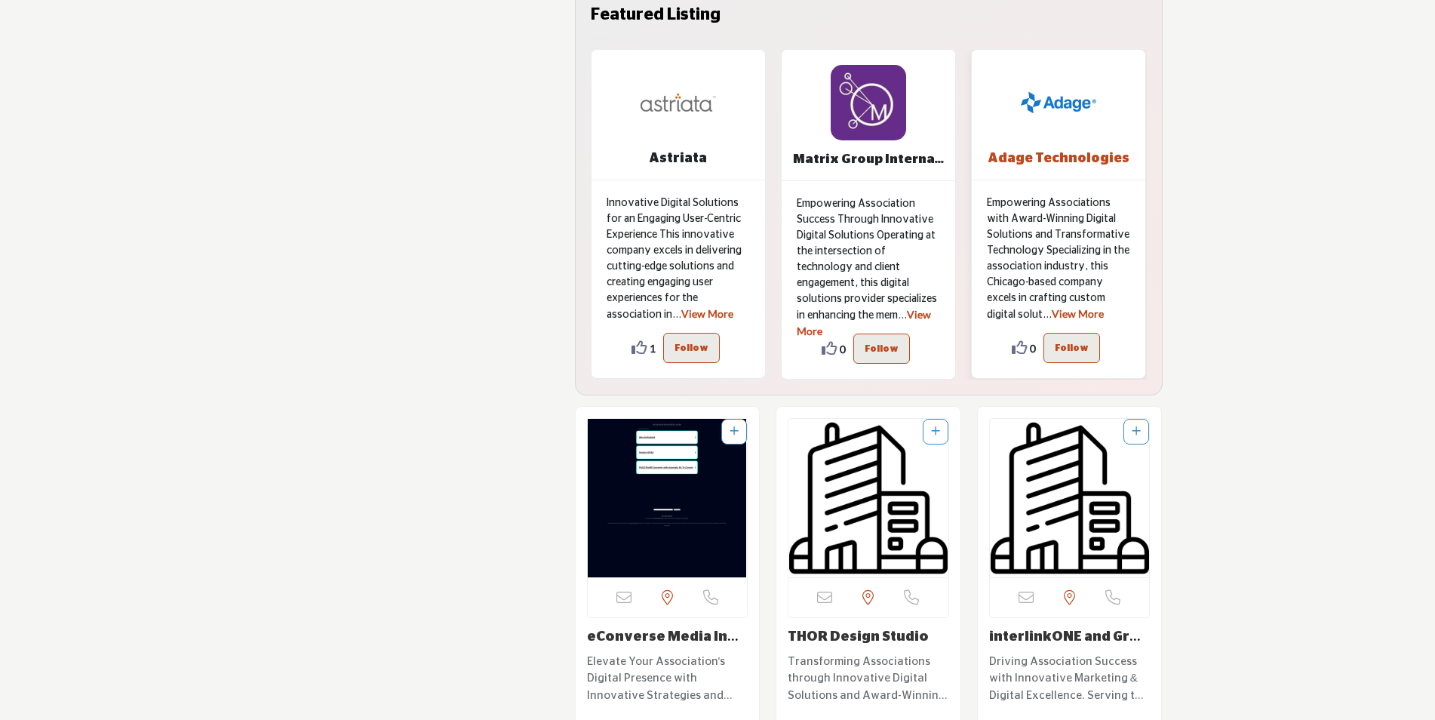
click at [1045, 152] on b "Adage Technologies" at bounding box center [1058, 159] width 142 height 14
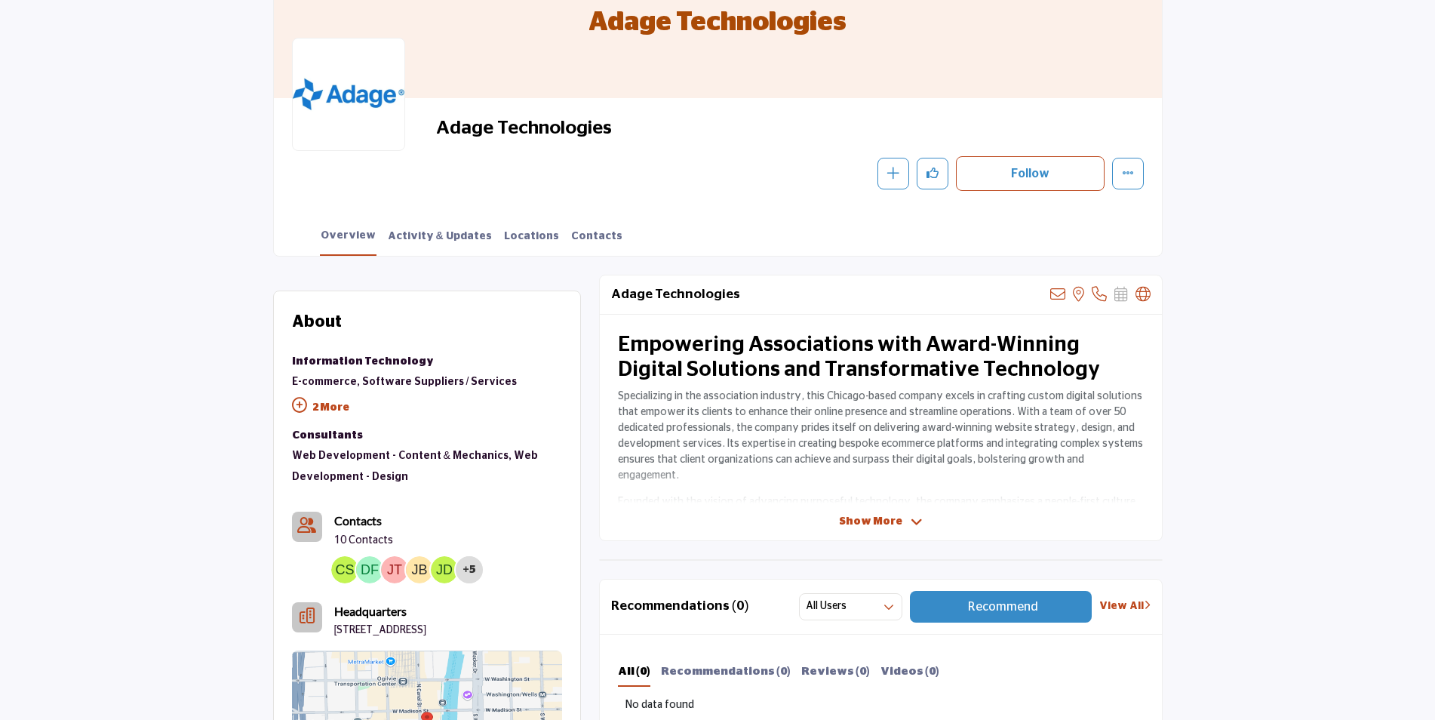
scroll to position [302, 0]
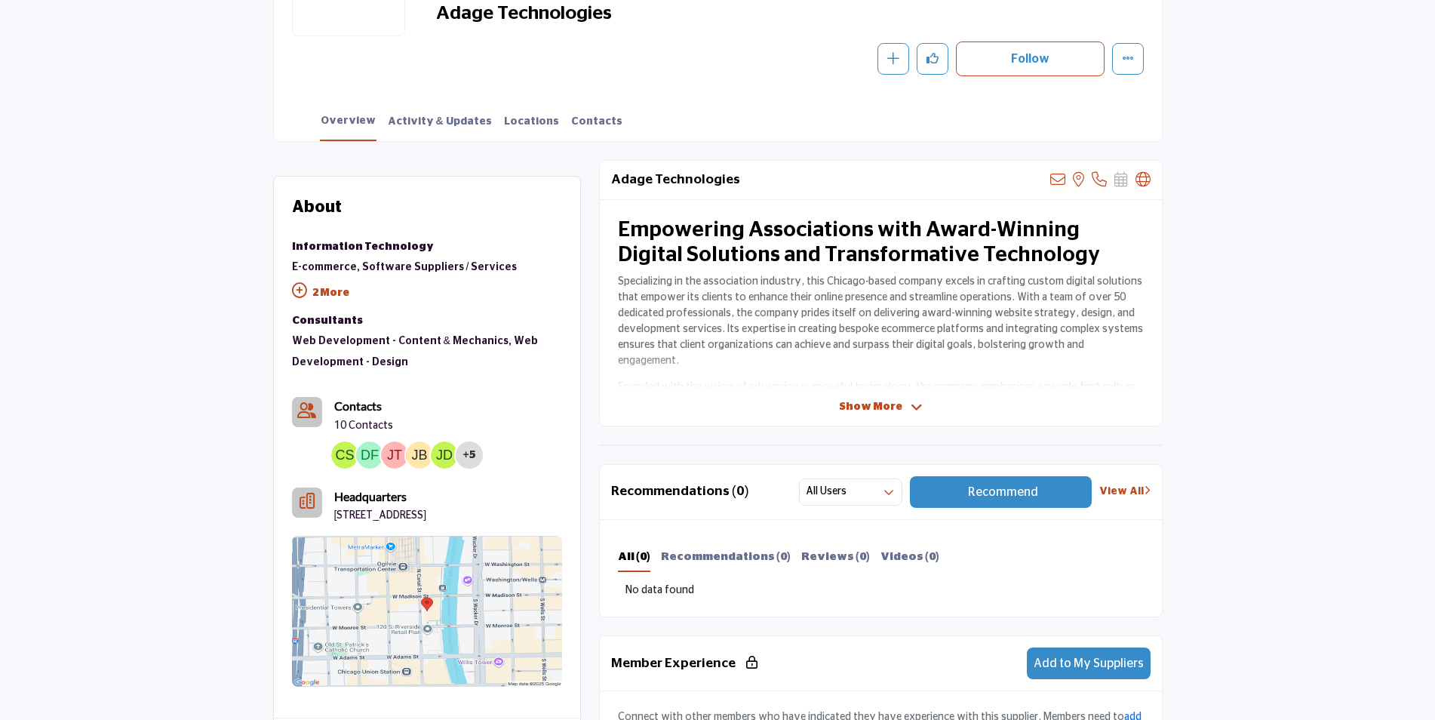
click at [871, 403] on span "Show More" at bounding box center [870, 407] width 63 height 16
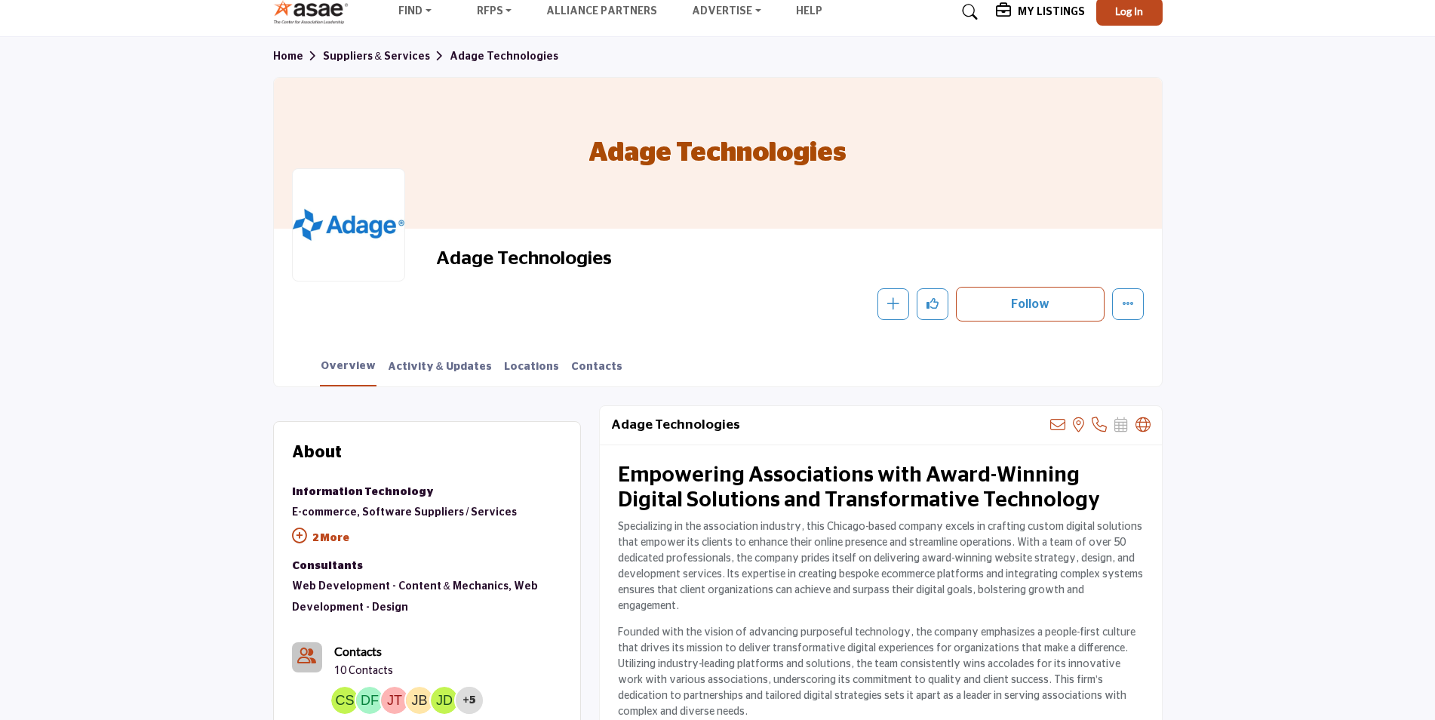
scroll to position [0, 0]
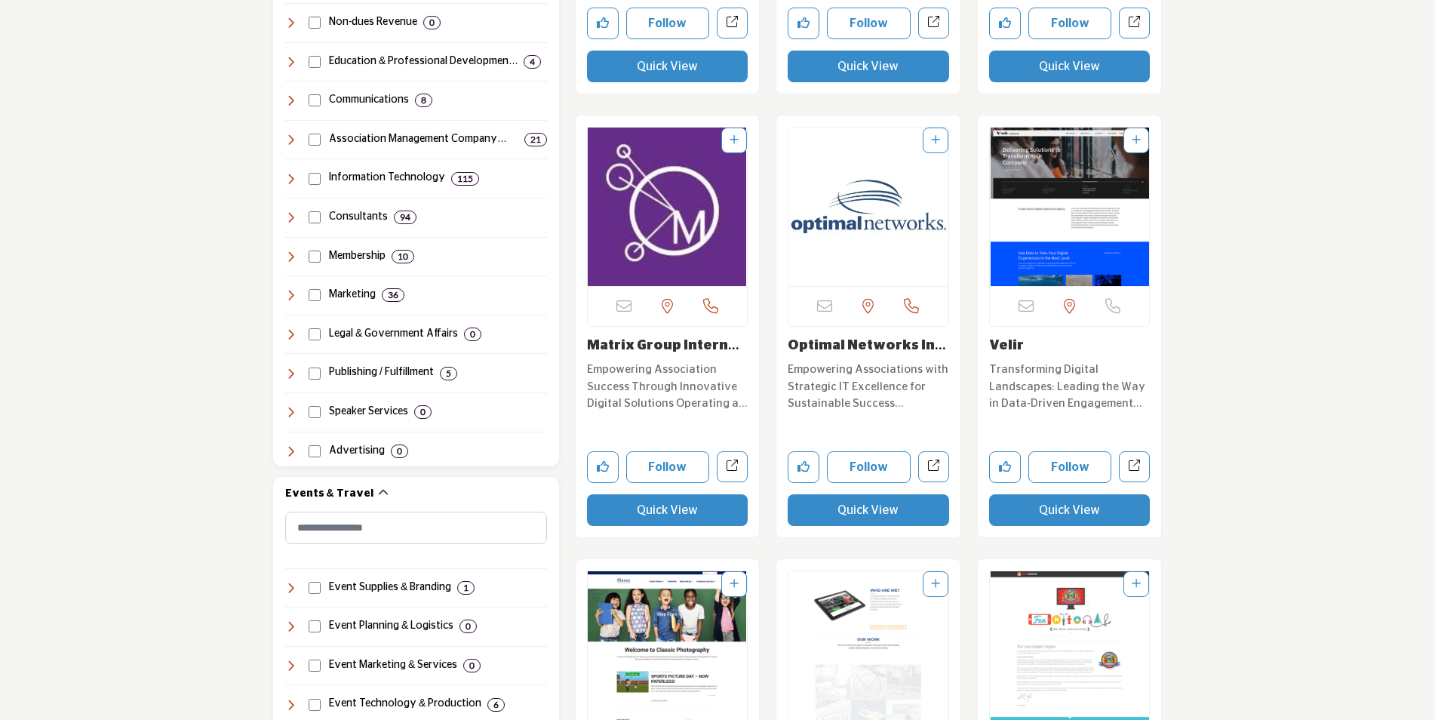
scroll to position [724, 0]
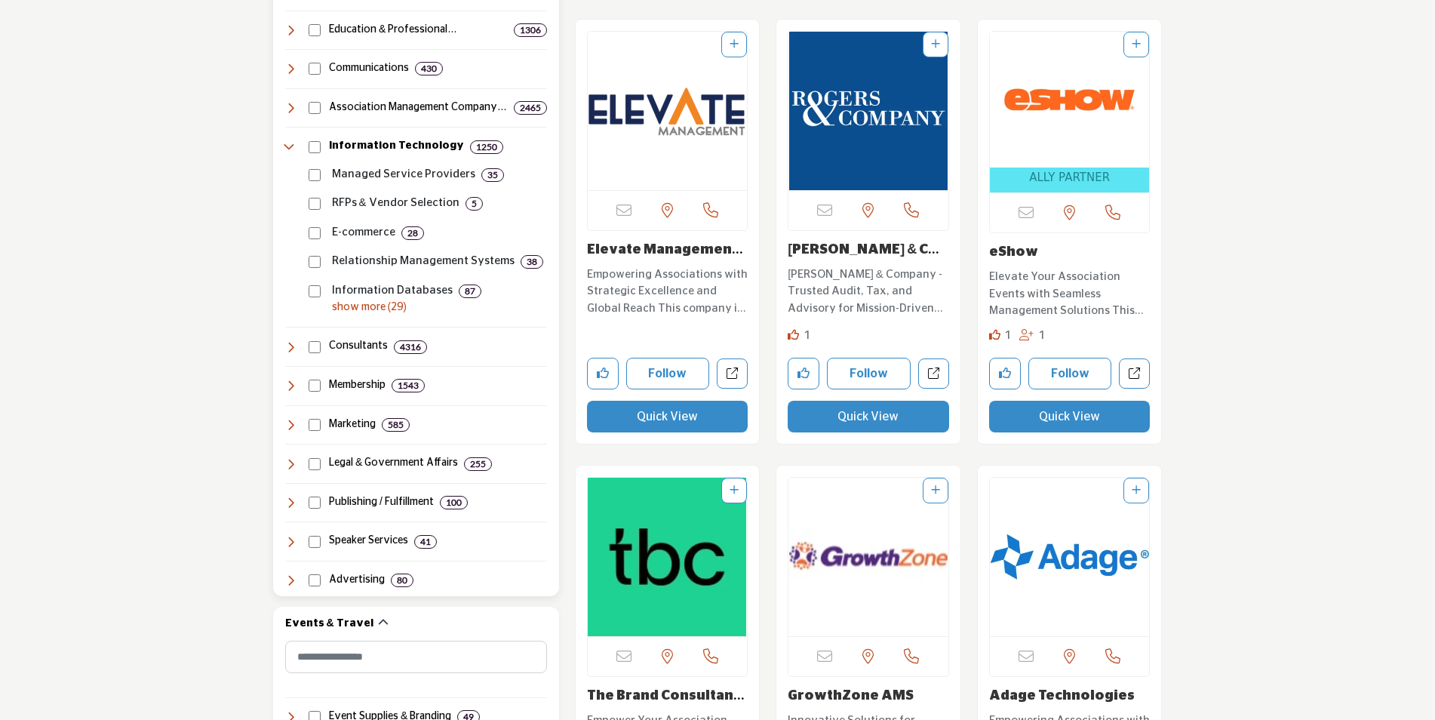
scroll to position [950, 0]
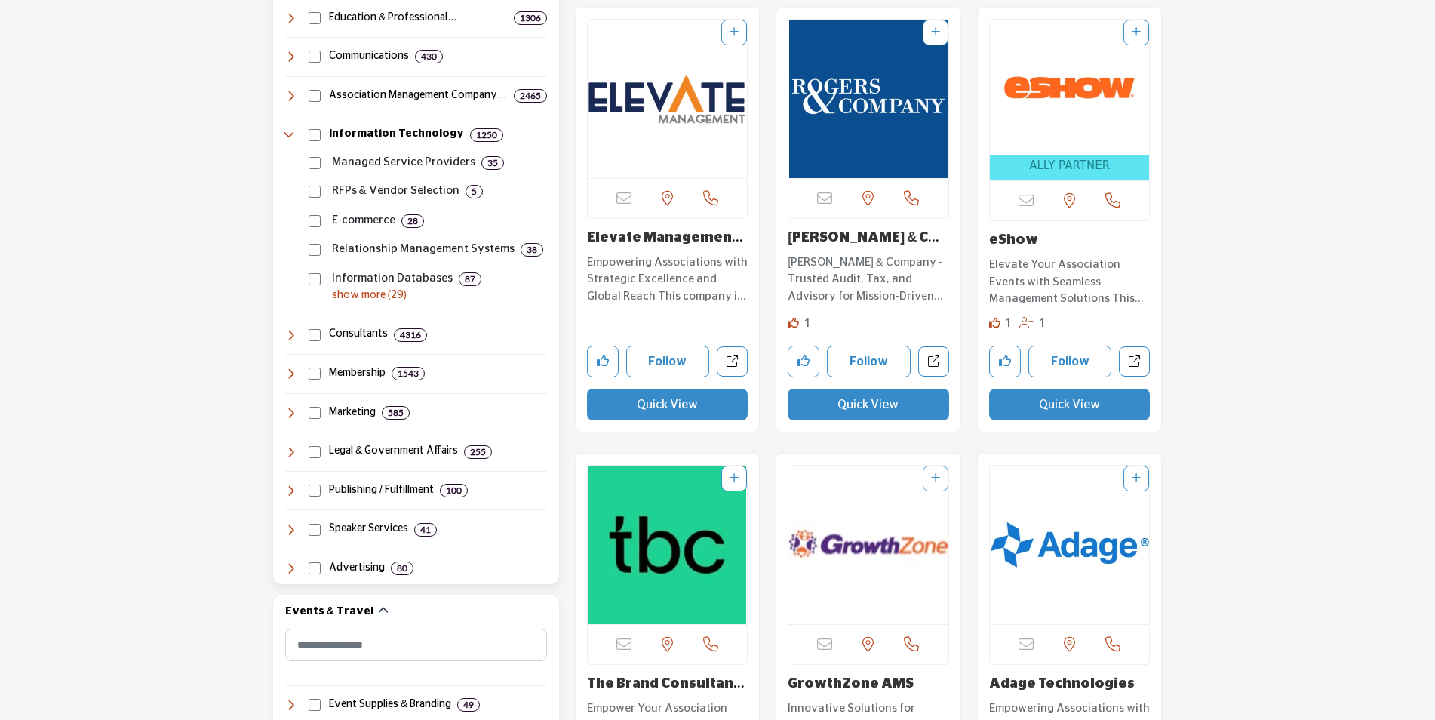
click at [360, 299] on p "show more (29)" at bounding box center [439, 295] width 215 height 16
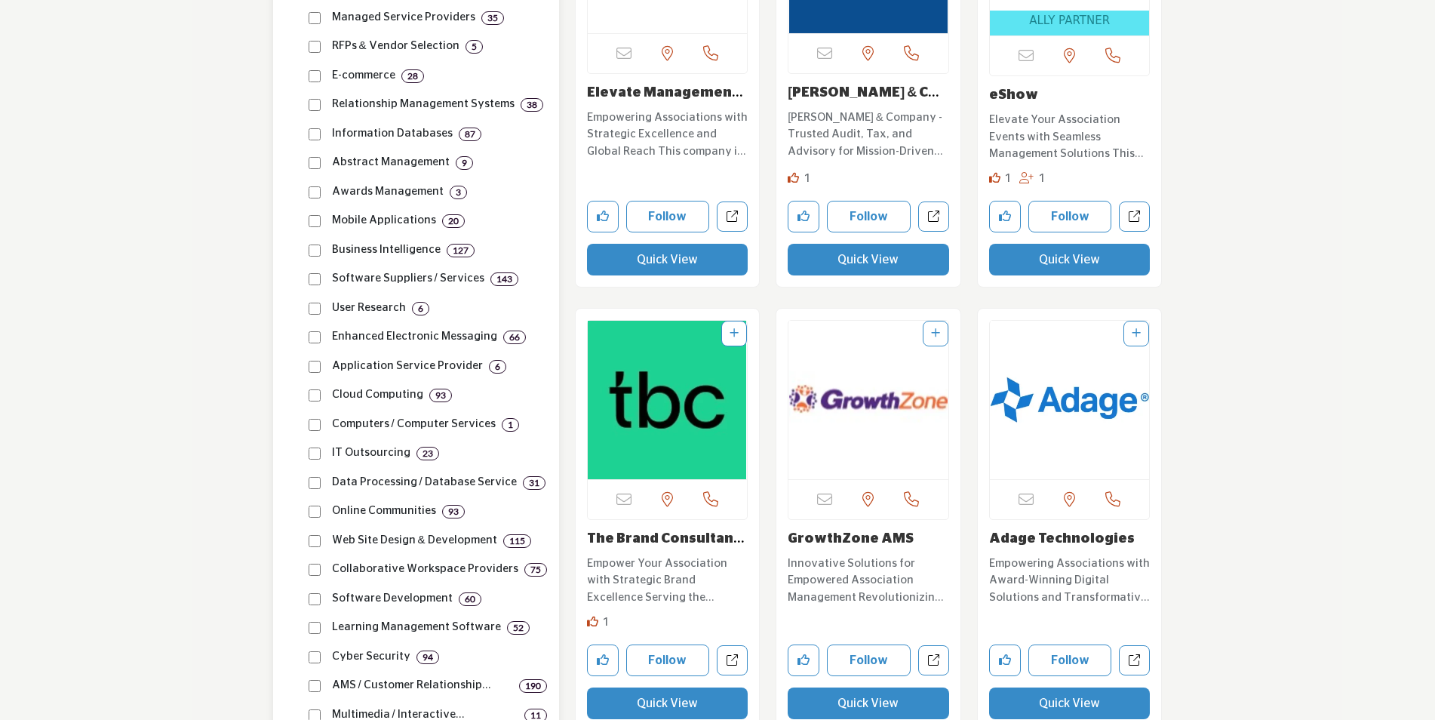
scroll to position [1101, 0]
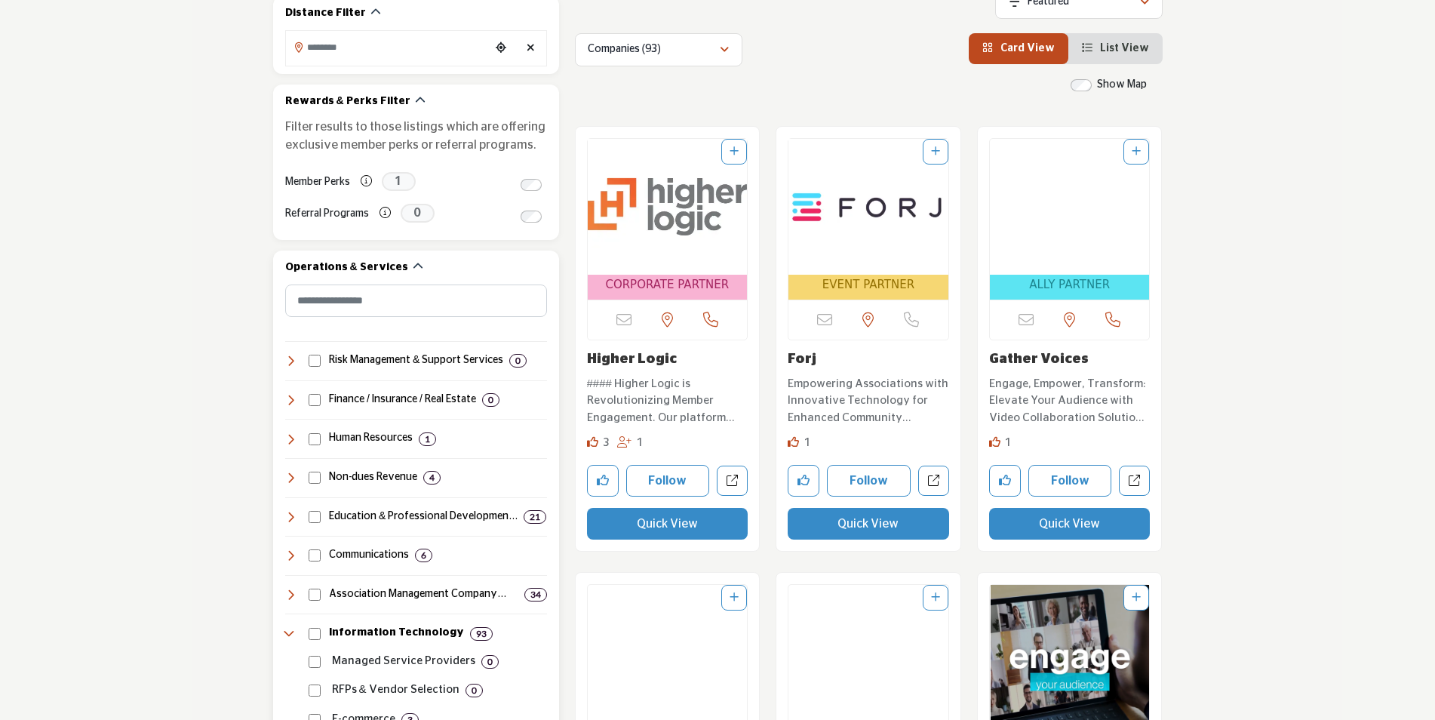
scroll to position [196, 0]
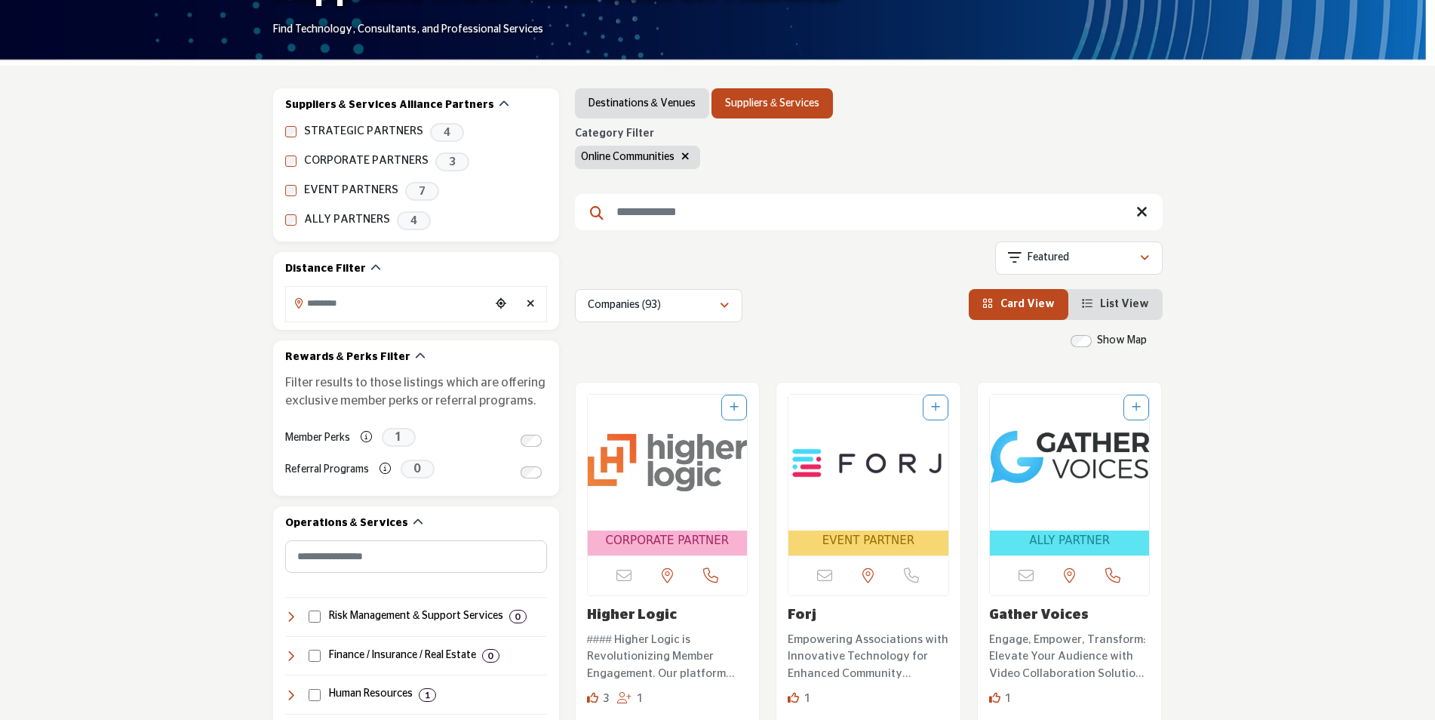
click at [686, 158] on icon "button" at bounding box center [685, 156] width 8 height 11
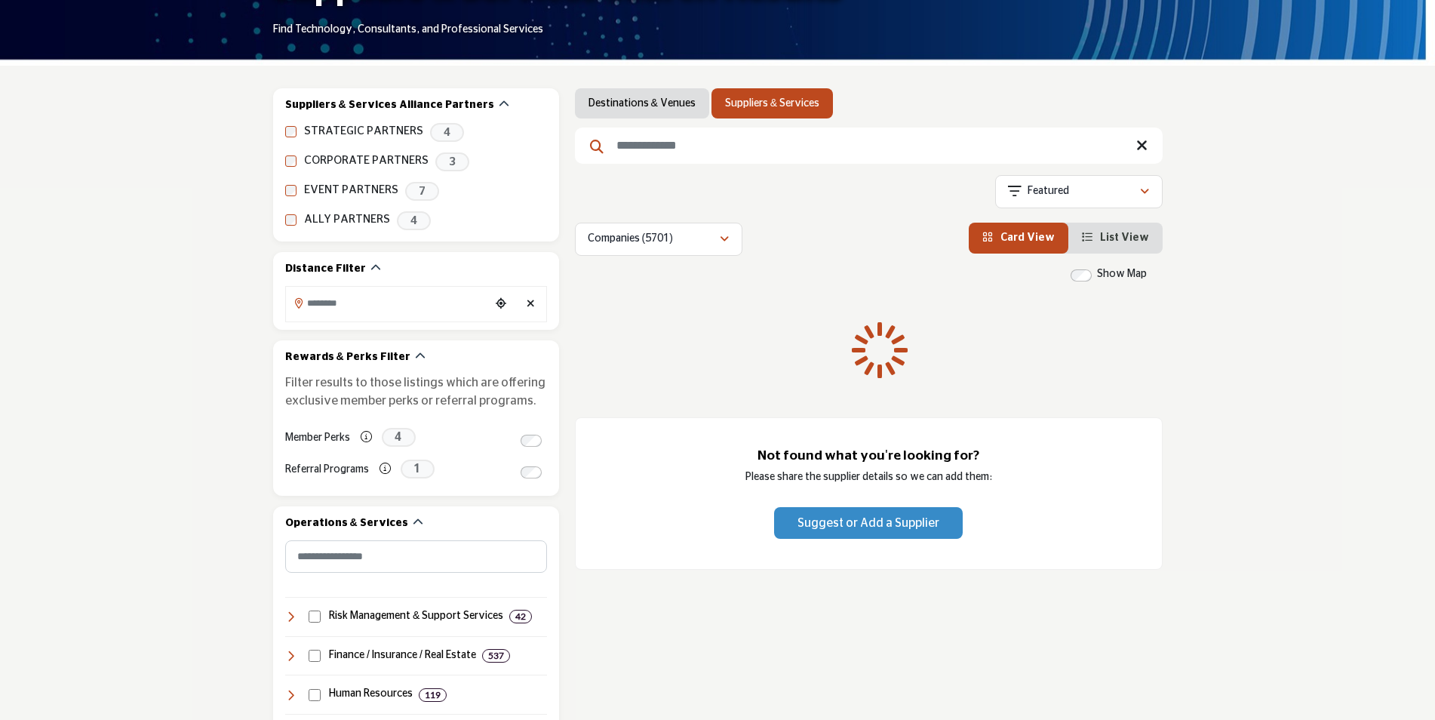
click at [671, 150] on input "Search Keyword" at bounding box center [869, 145] width 588 height 36
drag, startPoint x: 705, startPoint y: 147, endPoint x: 527, endPoint y: 147, distance: 178.0
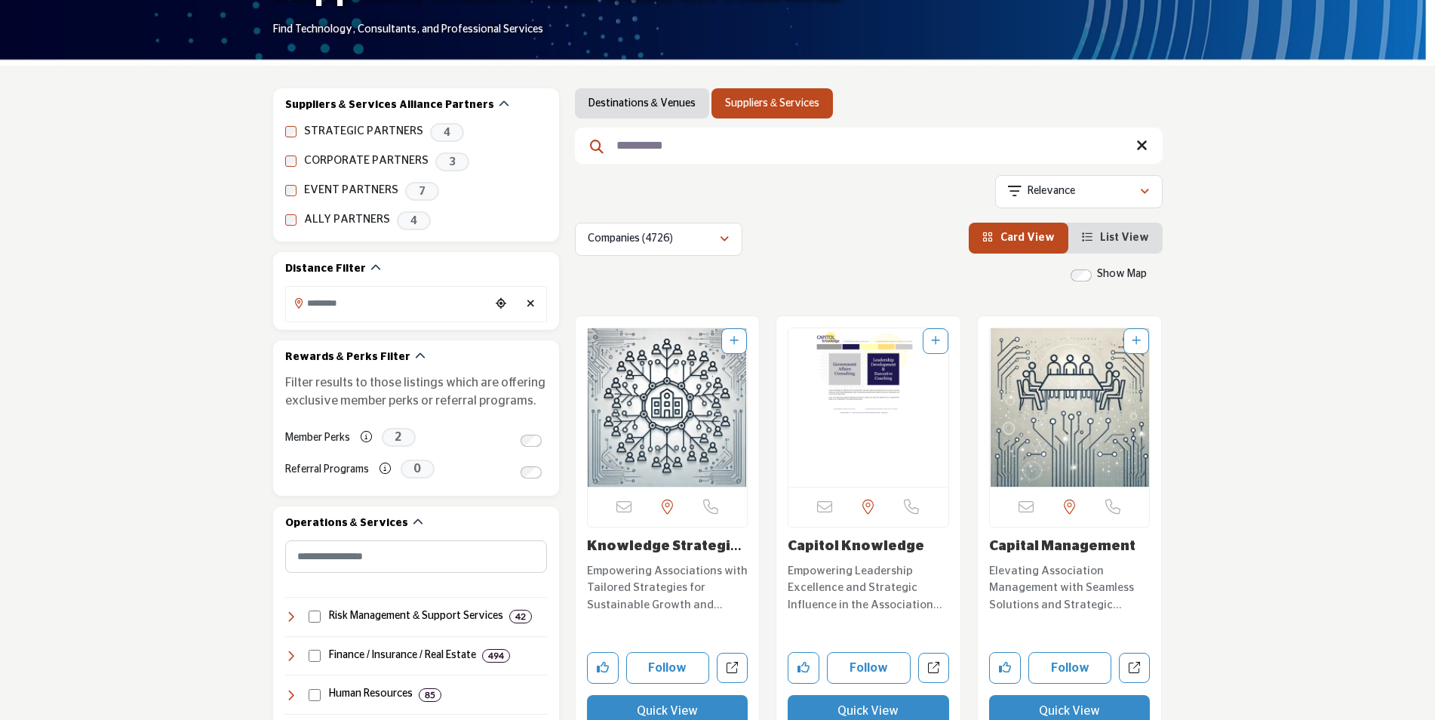
type input "**********"
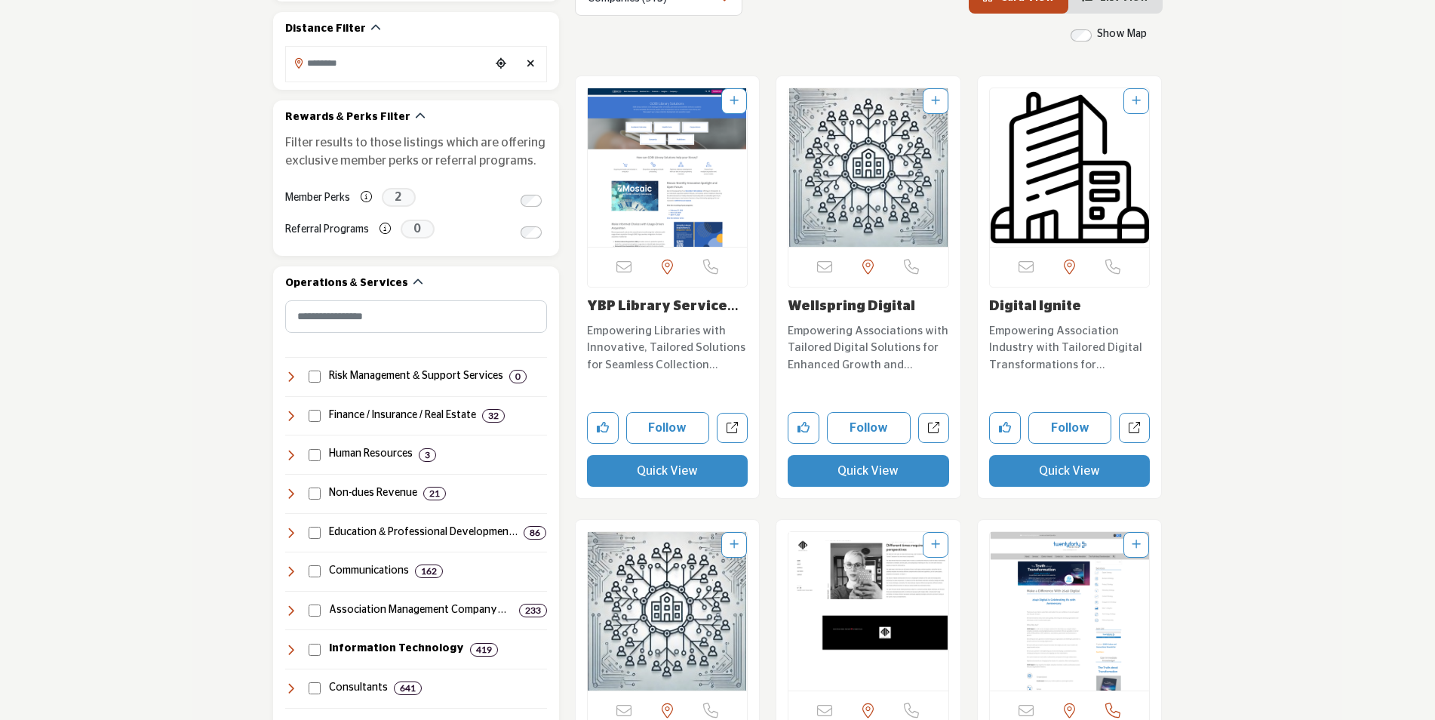
scroll to position [453, 0]
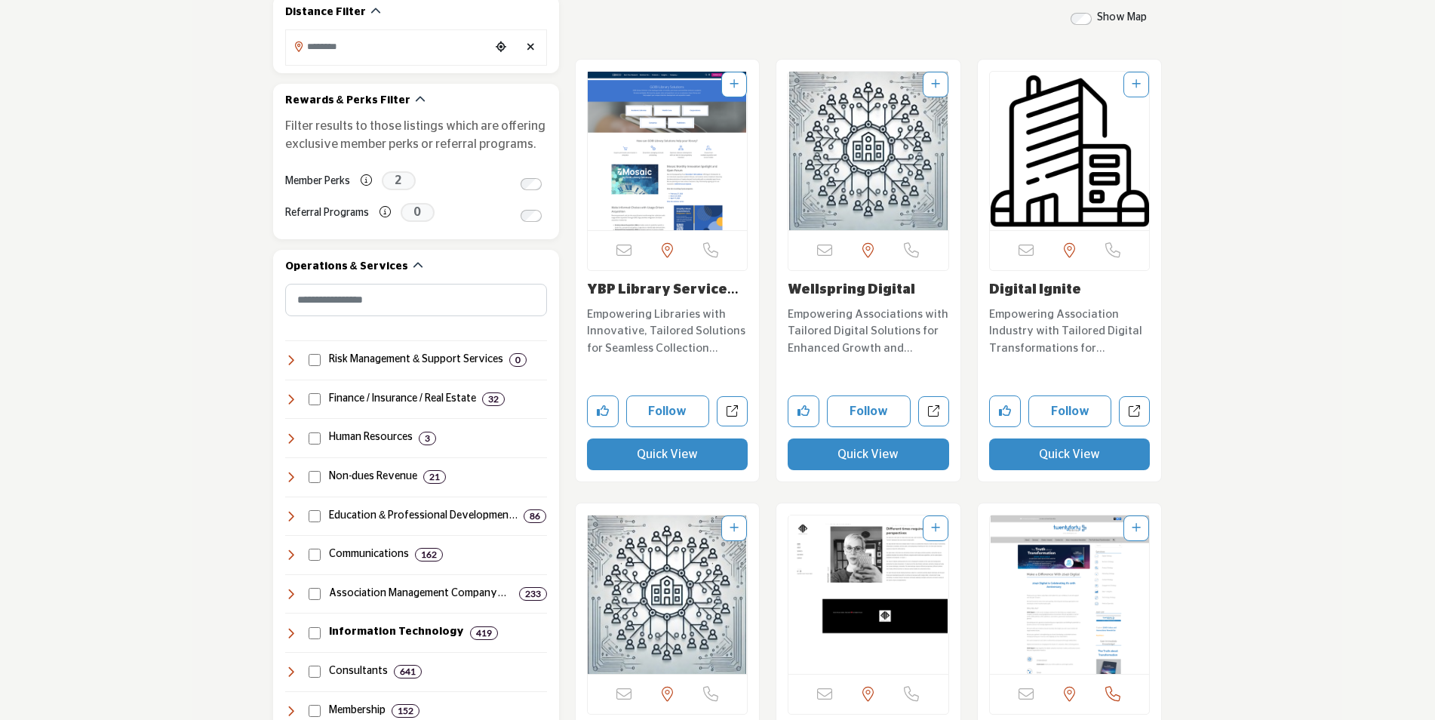
click at [871, 296] on link "Wellspring Digital" at bounding box center [851, 290] width 127 height 14
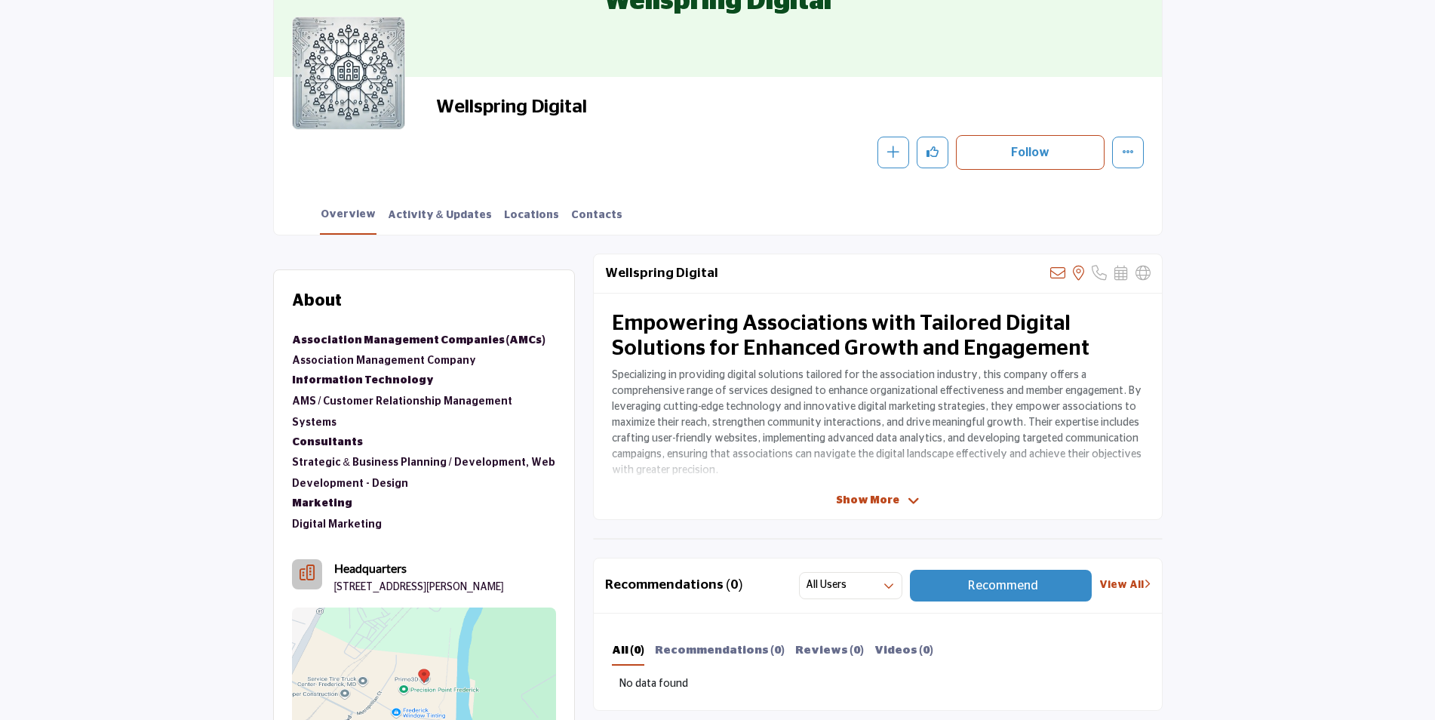
scroll to position [226, 0]
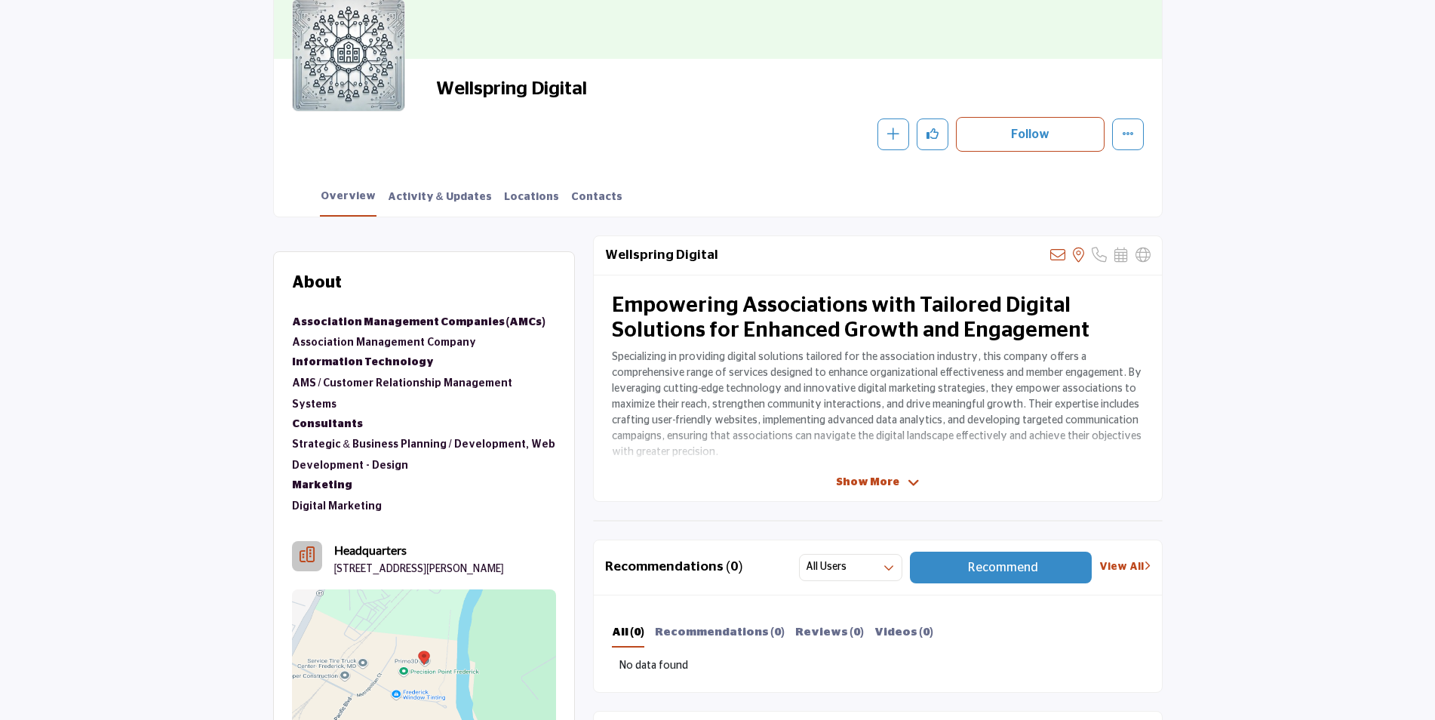
click at [894, 478] on span "Show More" at bounding box center [867, 482] width 63 height 16
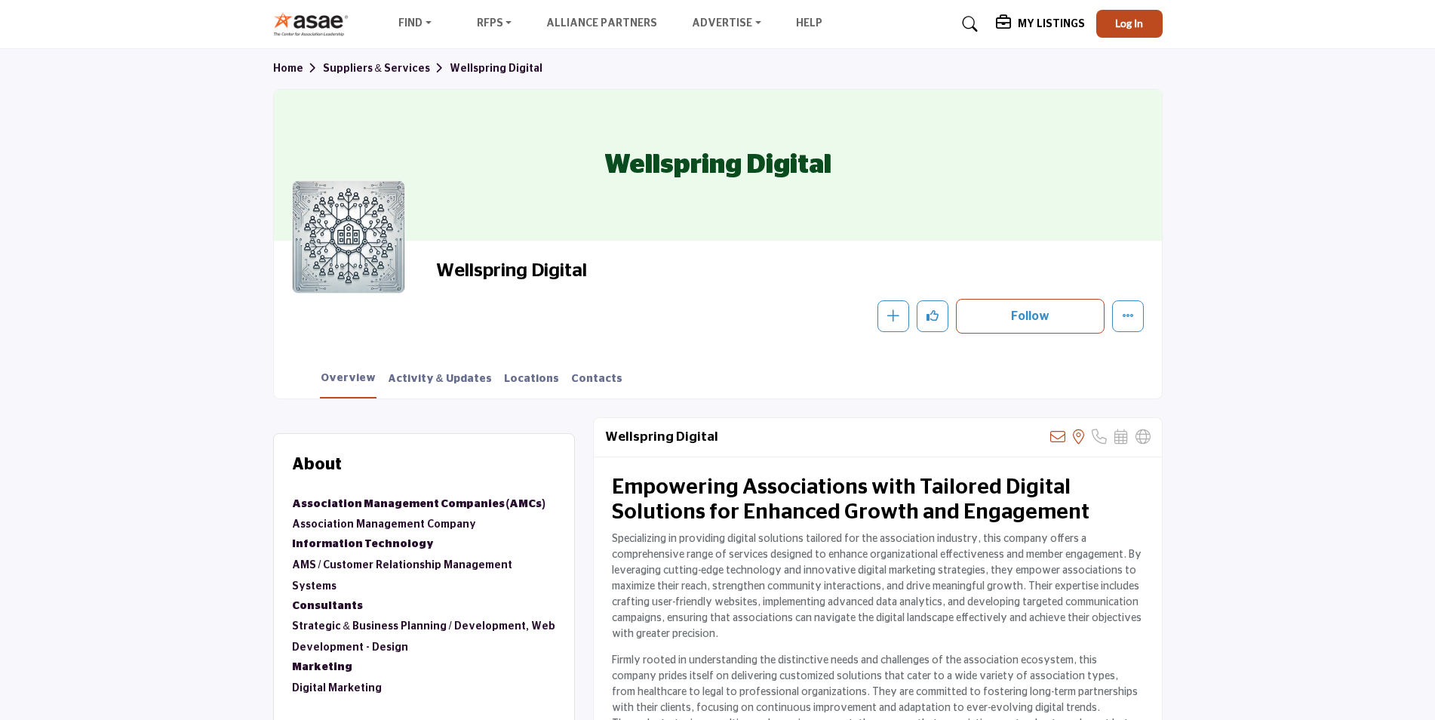
scroll to position [0, 0]
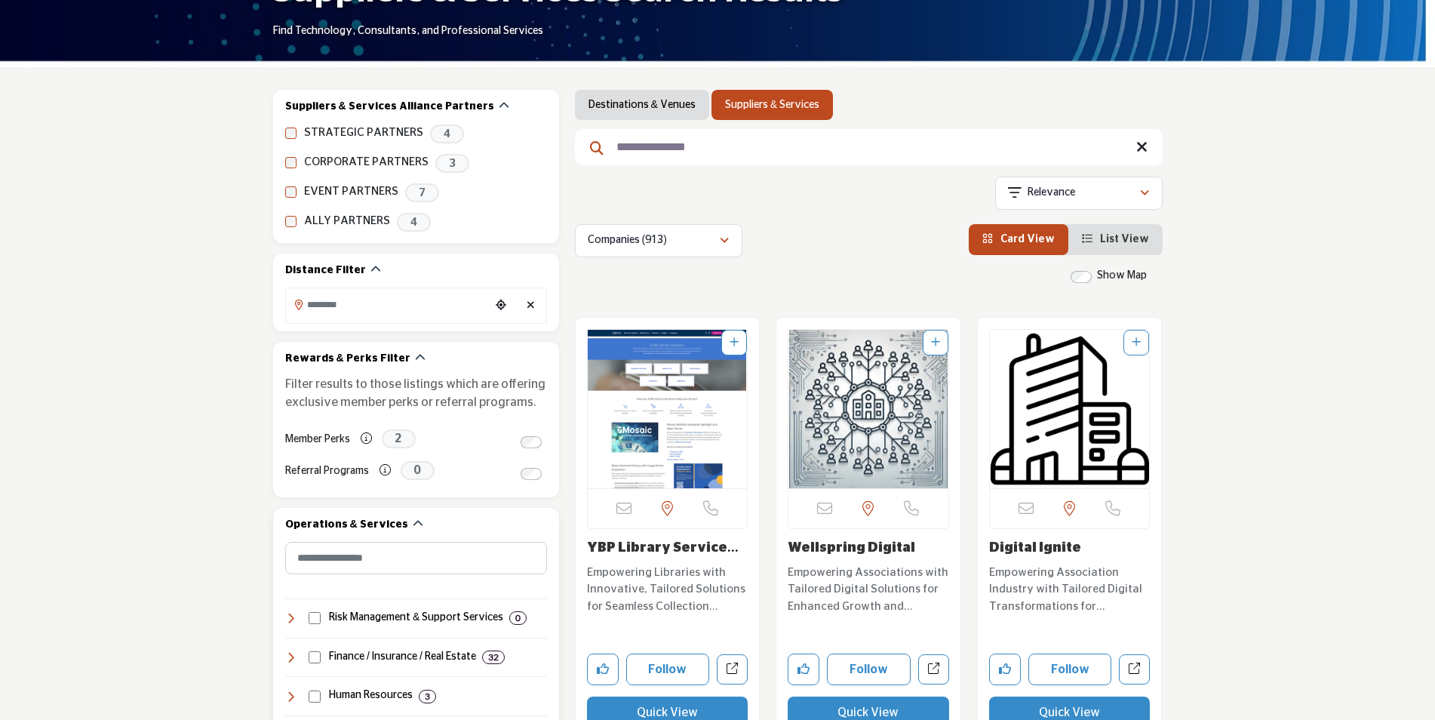
scroll to position [151, 0]
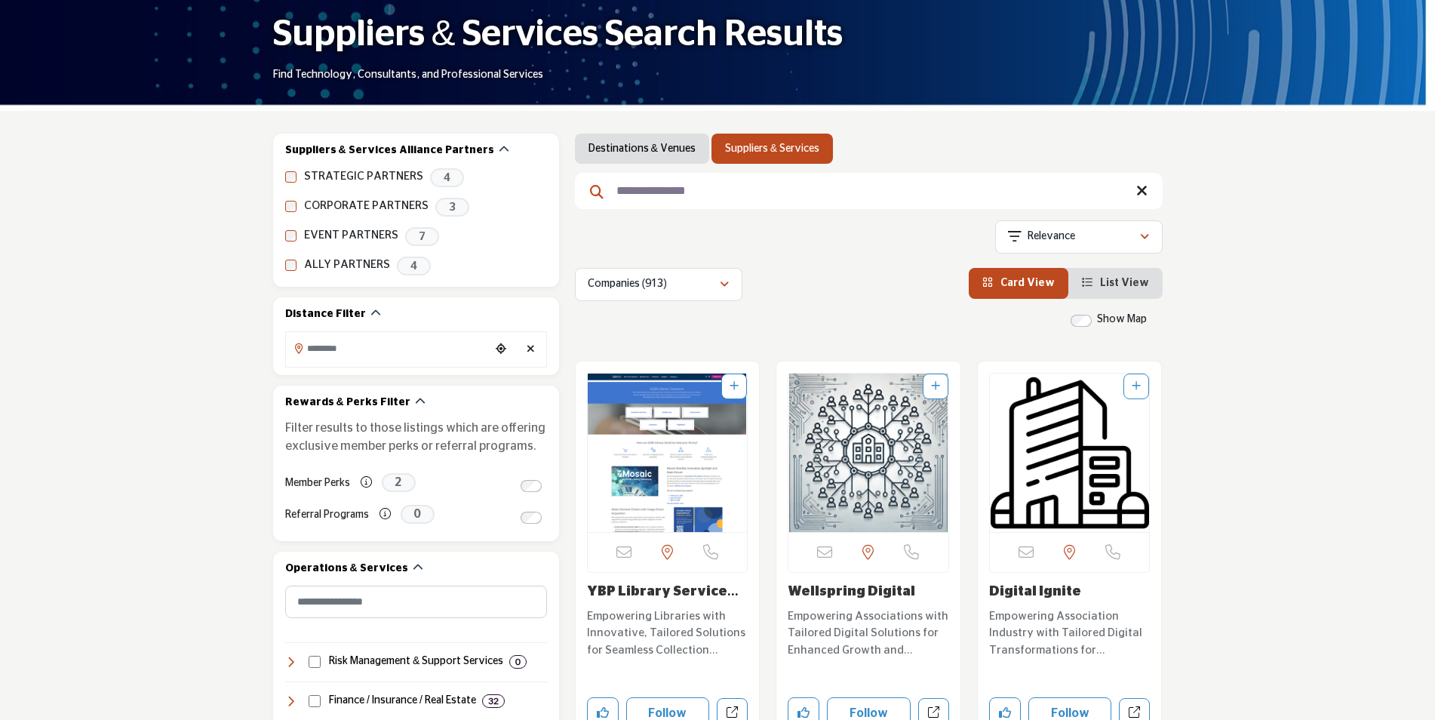
click at [1142, 189] on icon at bounding box center [1141, 190] width 11 height 15
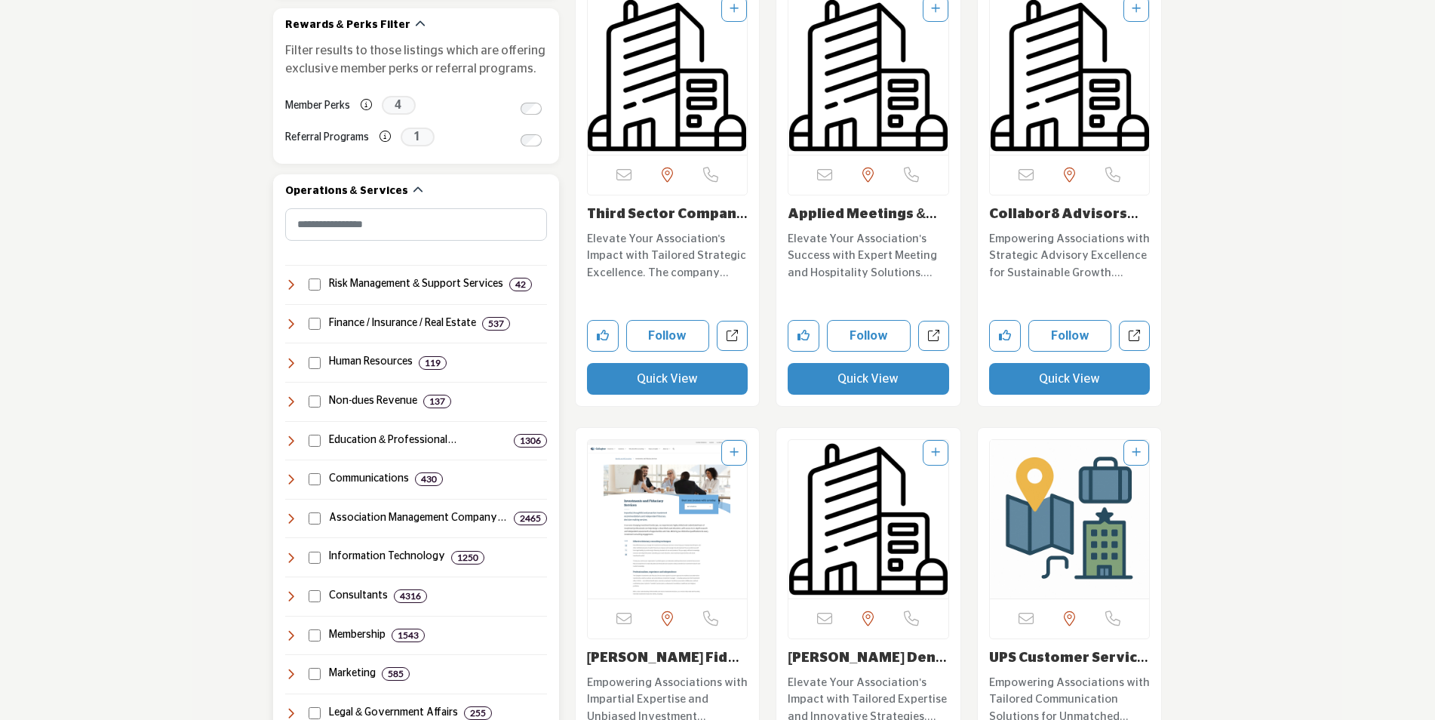
scroll to position [679, 0]
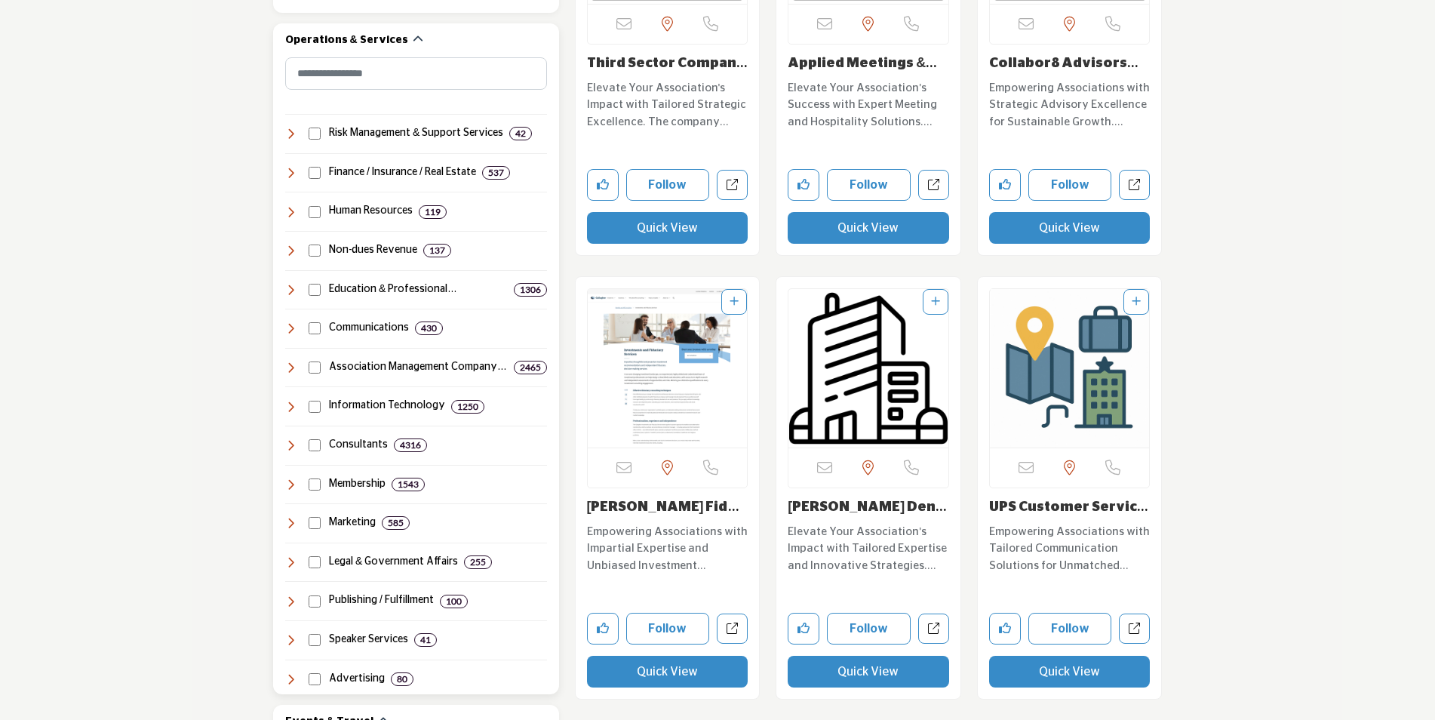
click at [287, 290] on icon at bounding box center [291, 290] width 12 height 12
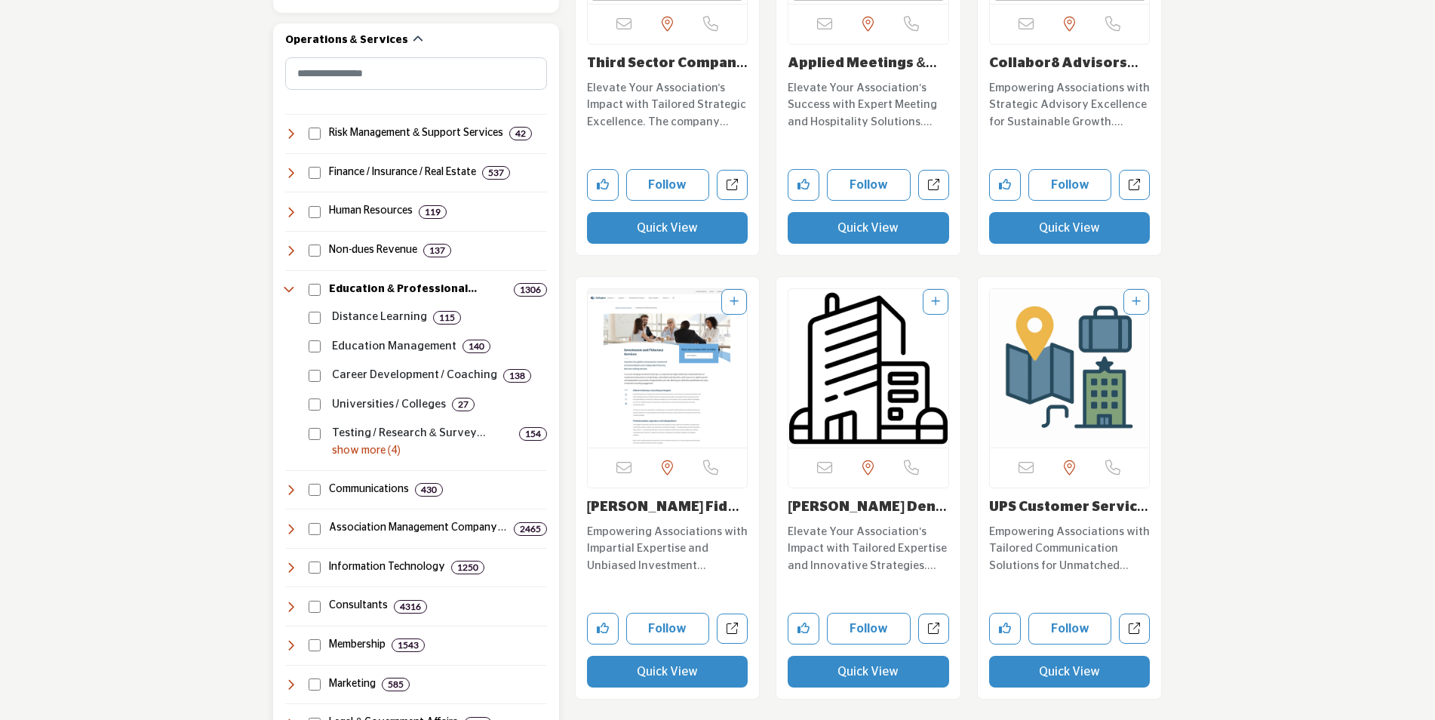
click at [355, 450] on p "show more (4)" at bounding box center [439, 451] width 215 height 16
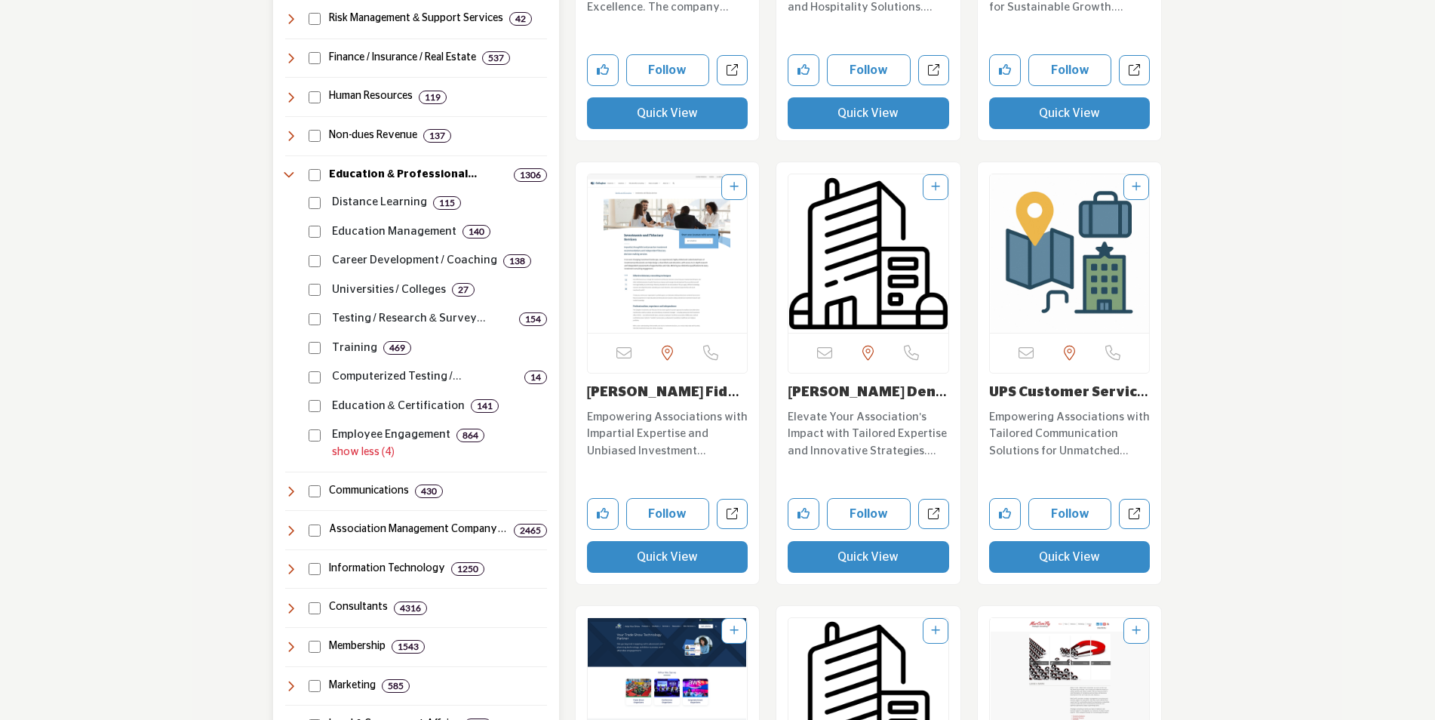
scroll to position [830, 0]
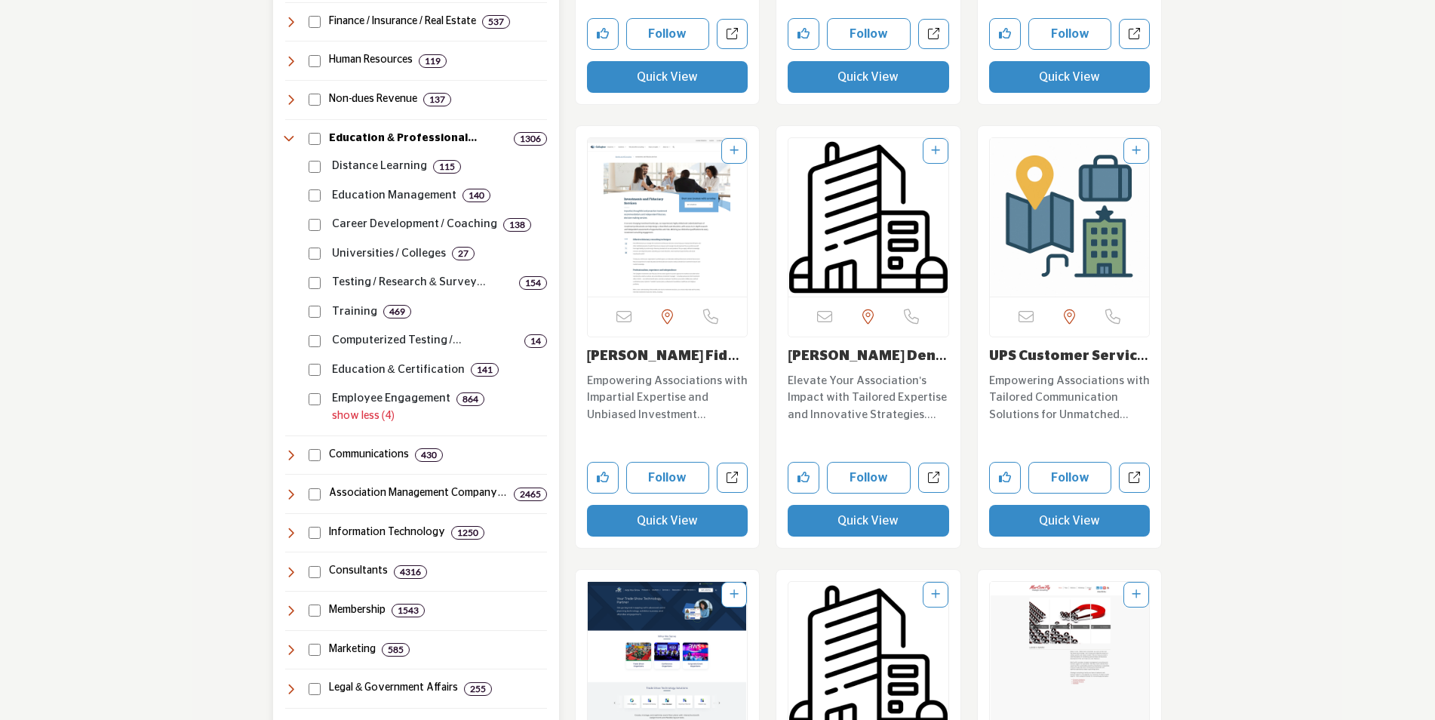
click at [292, 452] on icon at bounding box center [291, 455] width 12 height 12
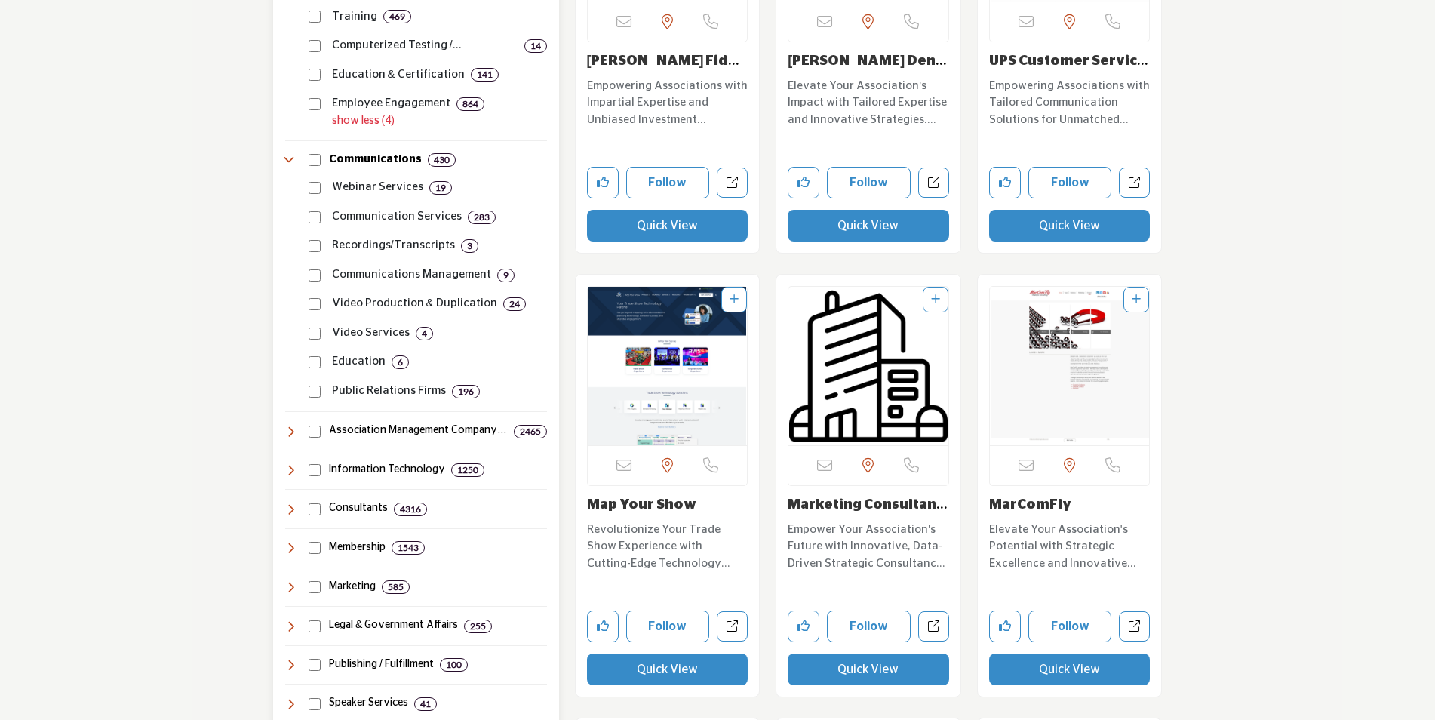
scroll to position [1132, 0]
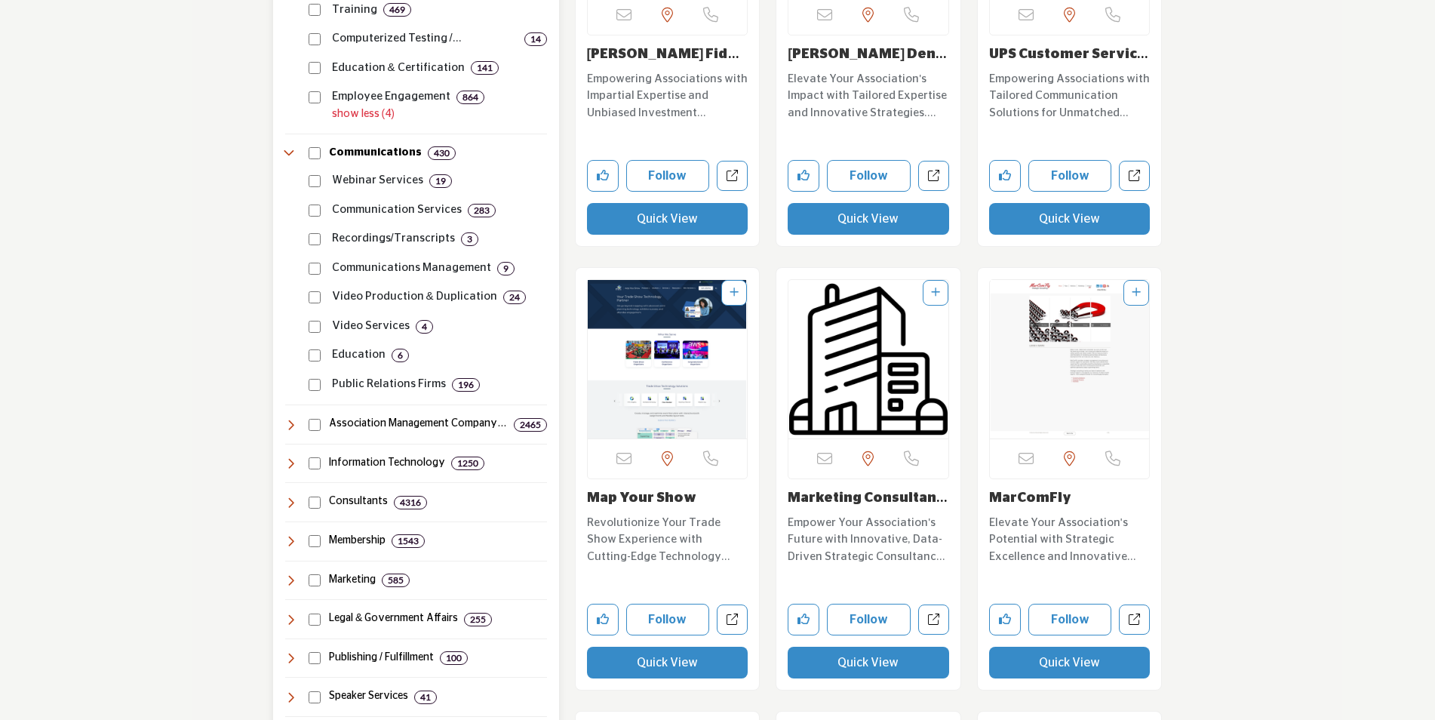
click at [288, 465] on icon at bounding box center [291, 463] width 12 height 12
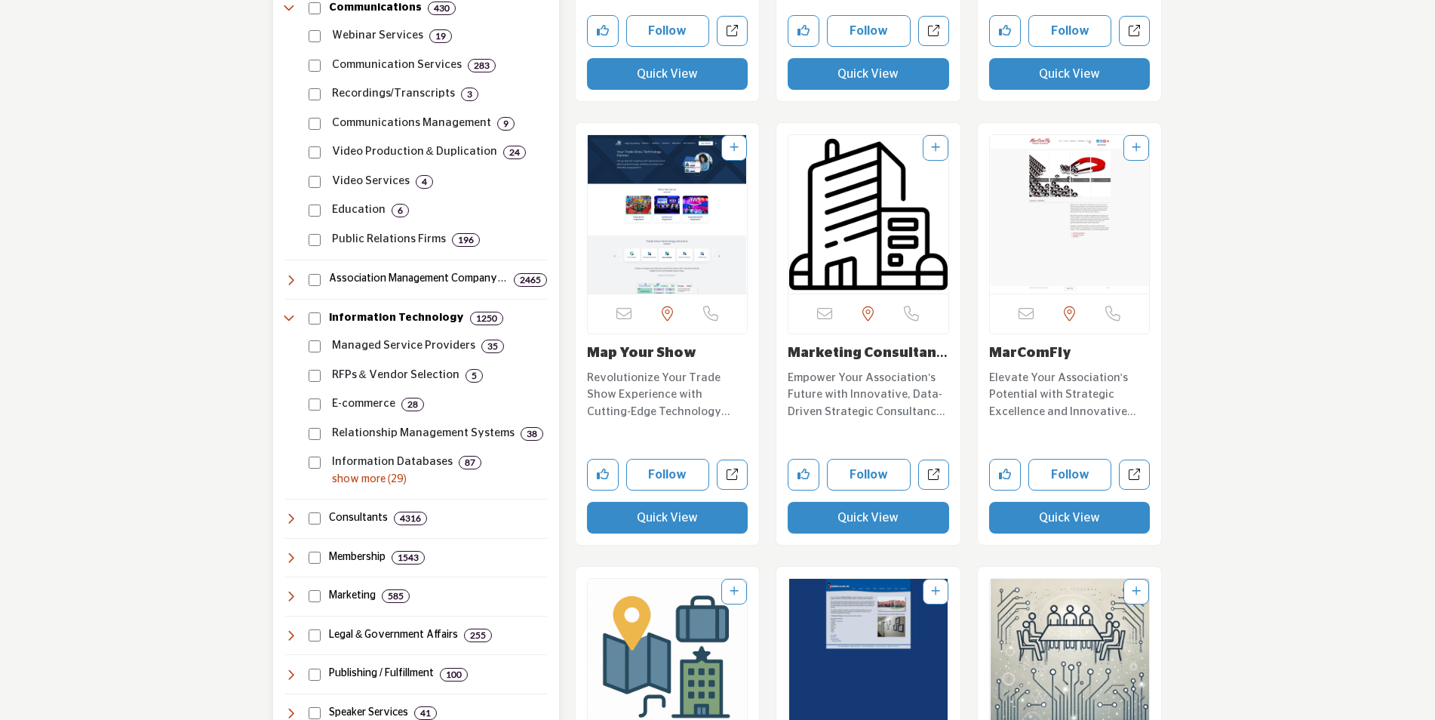
scroll to position [1282, 0]
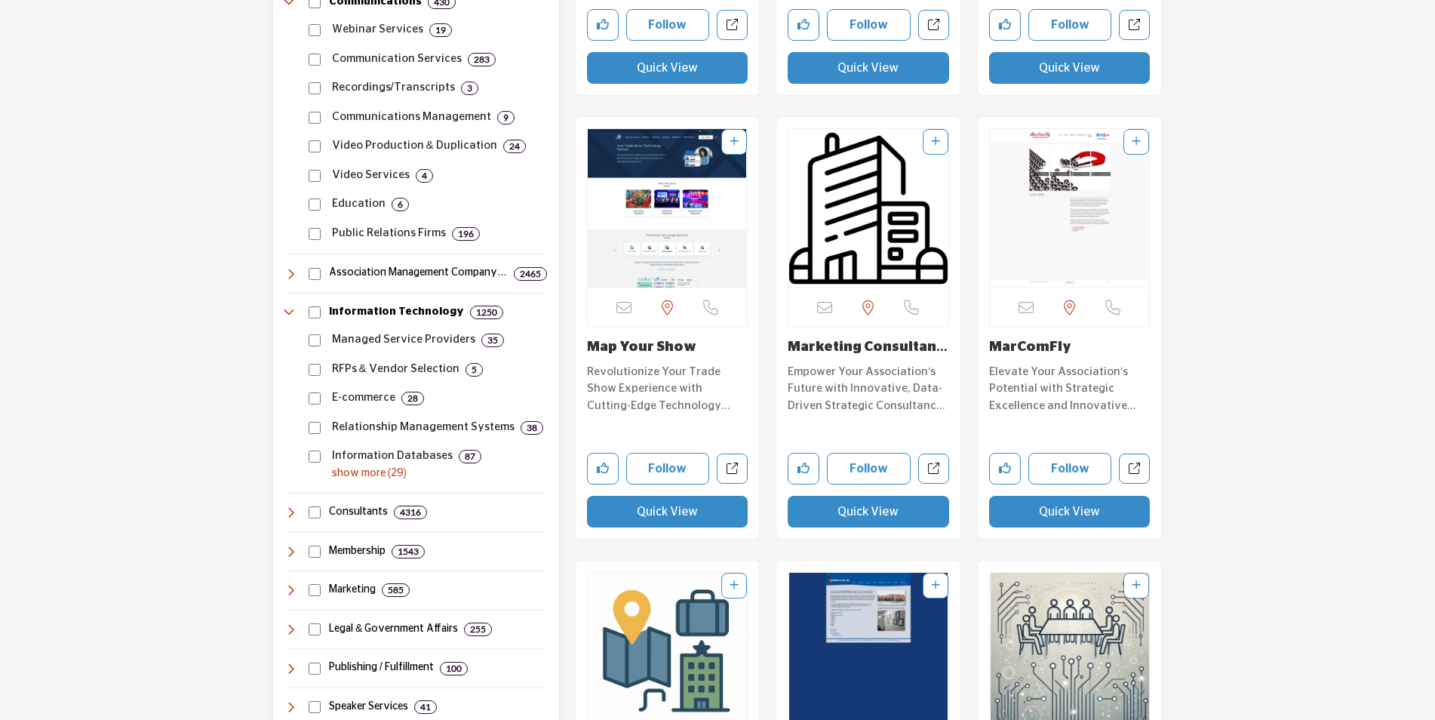
click at [361, 477] on p "show more (29)" at bounding box center [439, 473] width 215 height 16
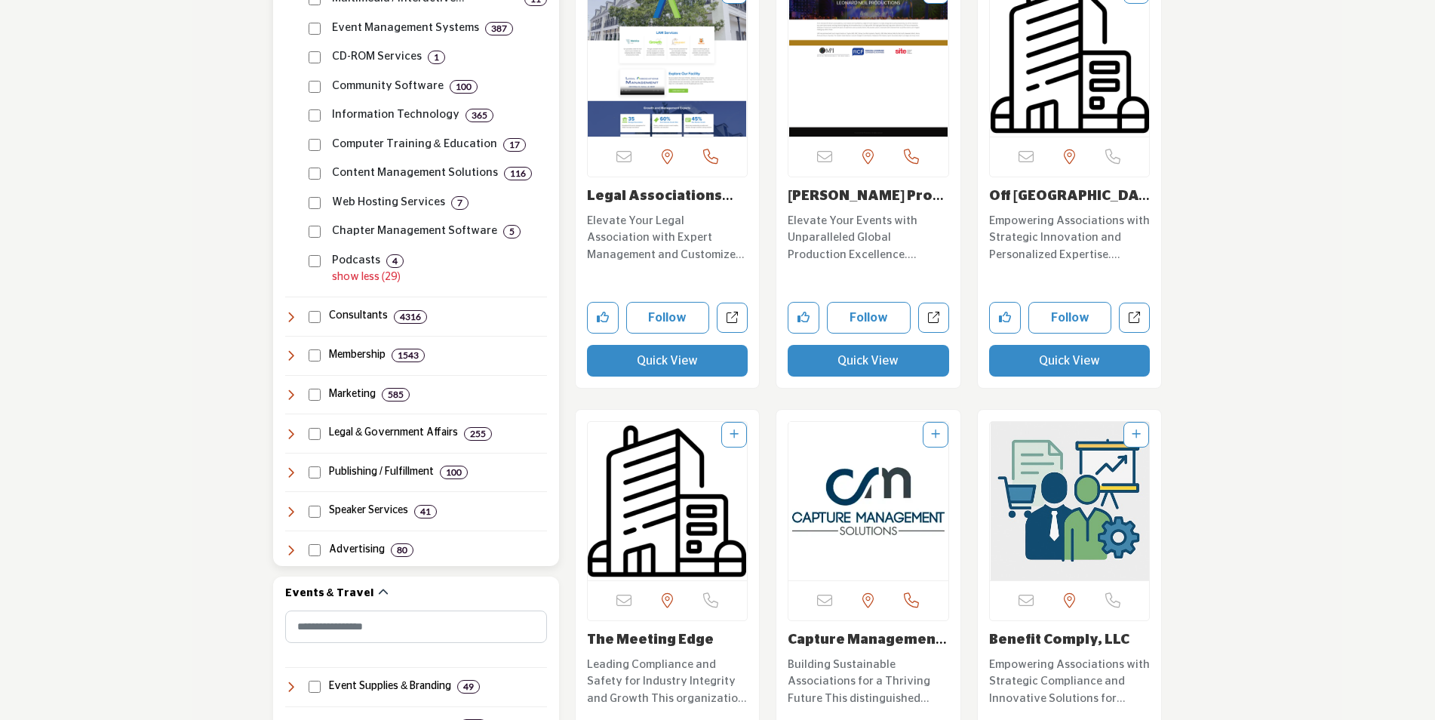
scroll to position [2339, 0]
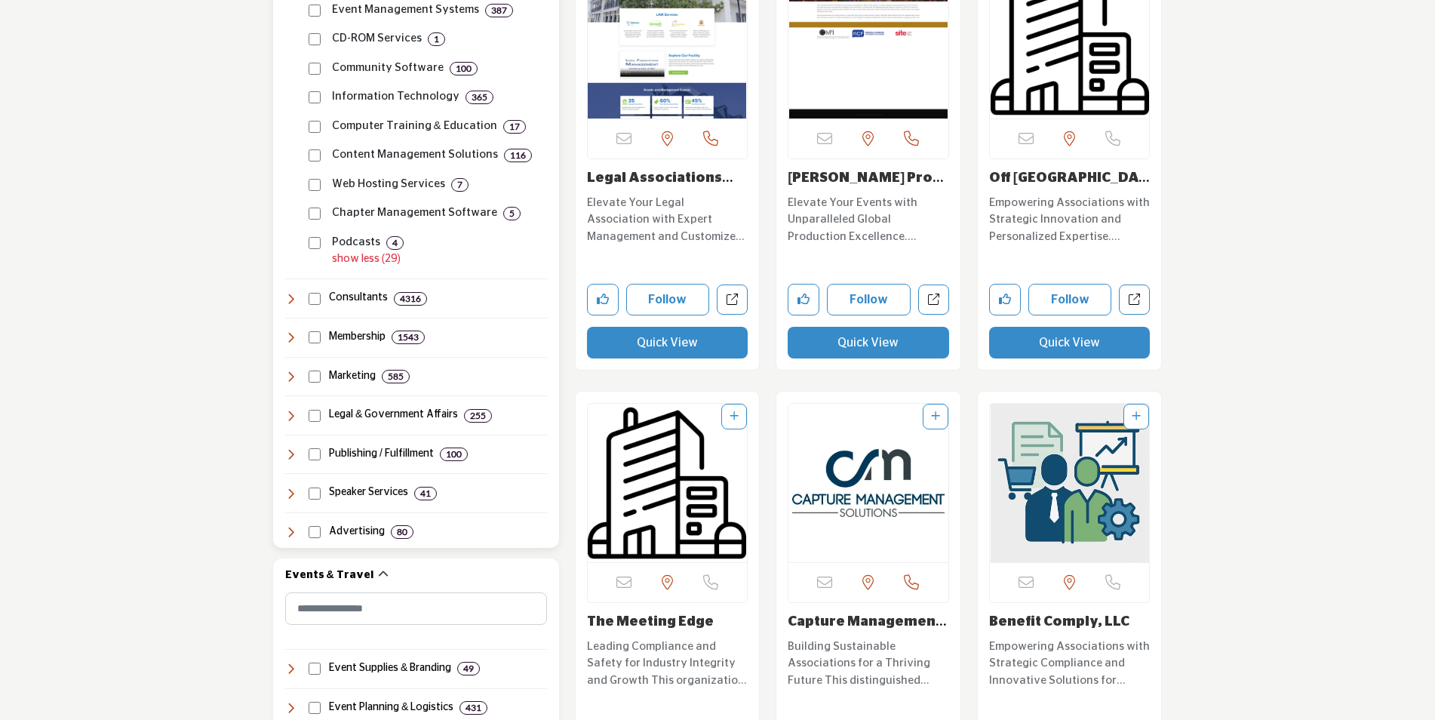
click at [295, 450] on icon at bounding box center [291, 454] width 12 height 12
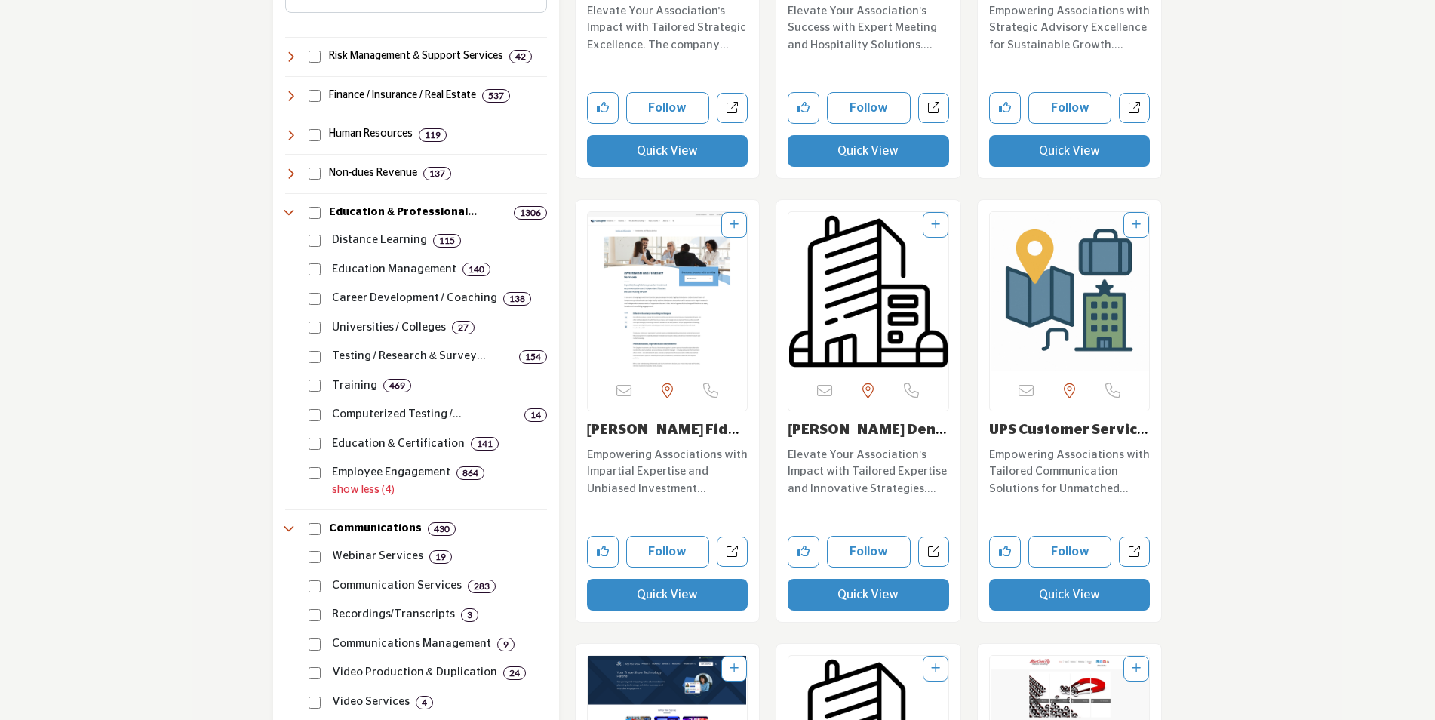
scroll to position [754, 0]
